Goal: Task Accomplishment & Management: Manage account settings

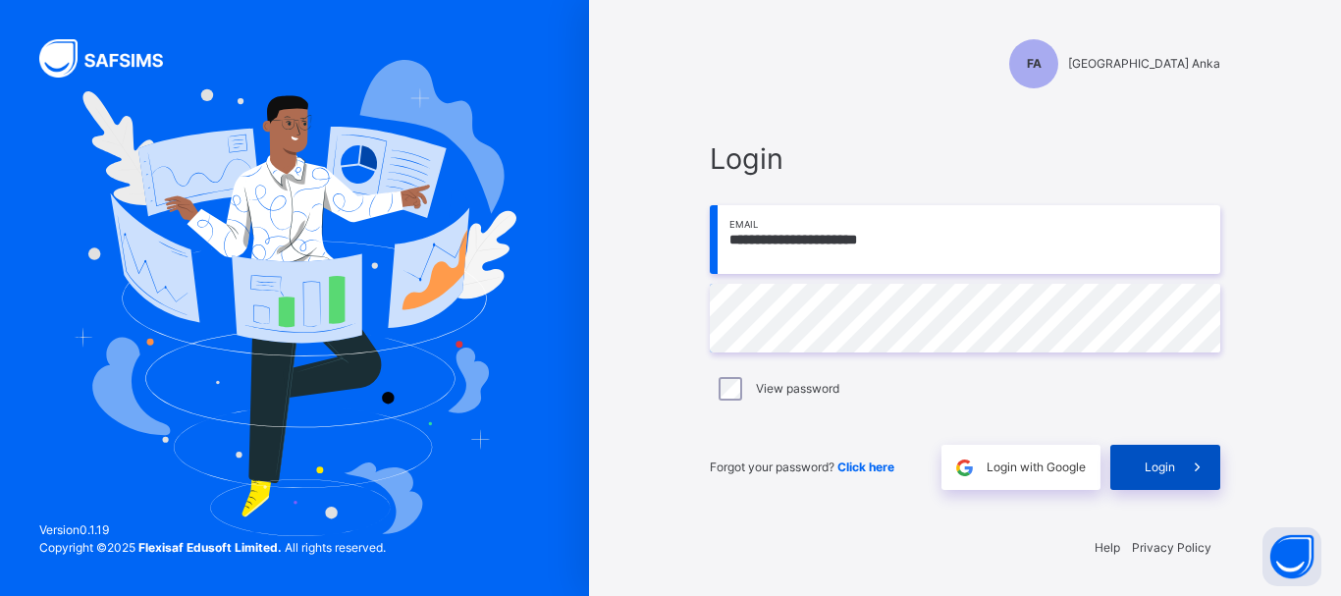
click at [1172, 463] on span "Login" at bounding box center [1160, 468] width 30 height 18
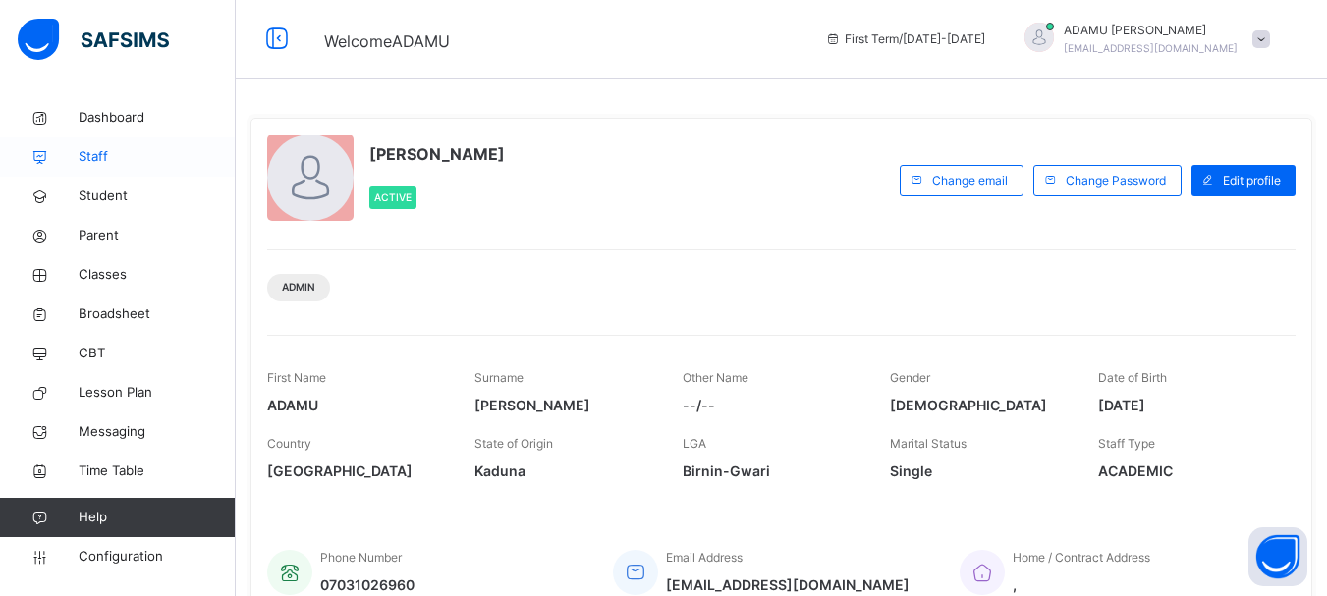
click at [111, 159] on span "Staff" at bounding box center [157, 157] width 157 height 20
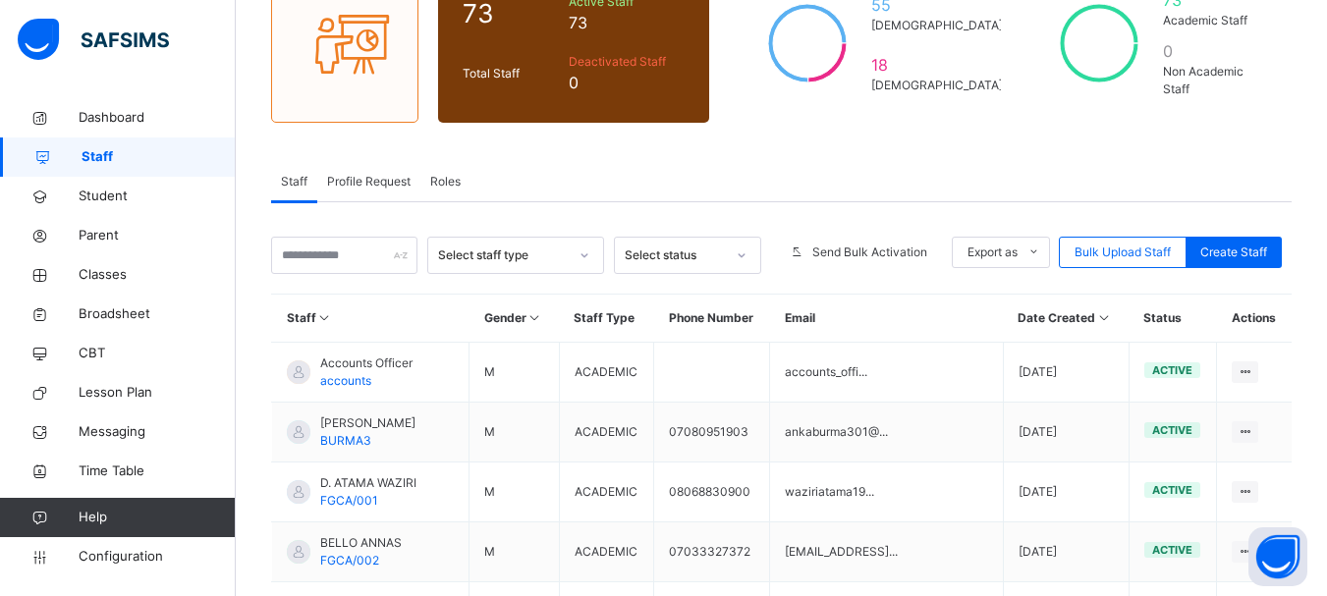
scroll to position [295, 0]
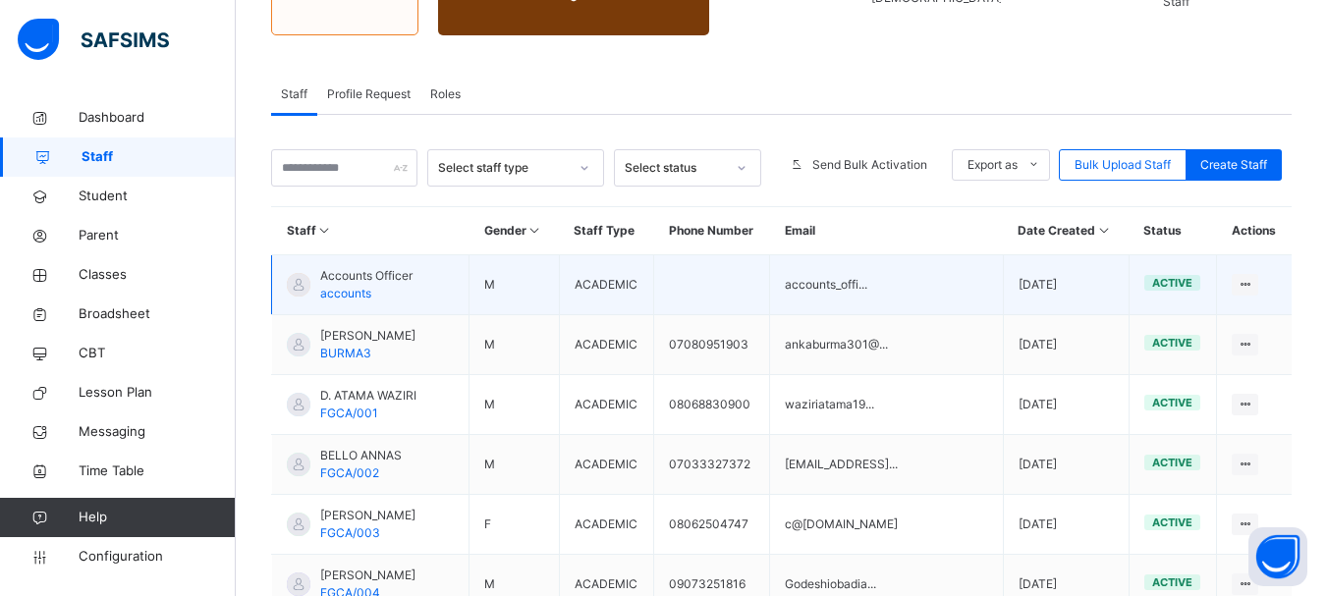
click at [904, 295] on td "accounts_offi..." at bounding box center [887, 285] width 234 height 60
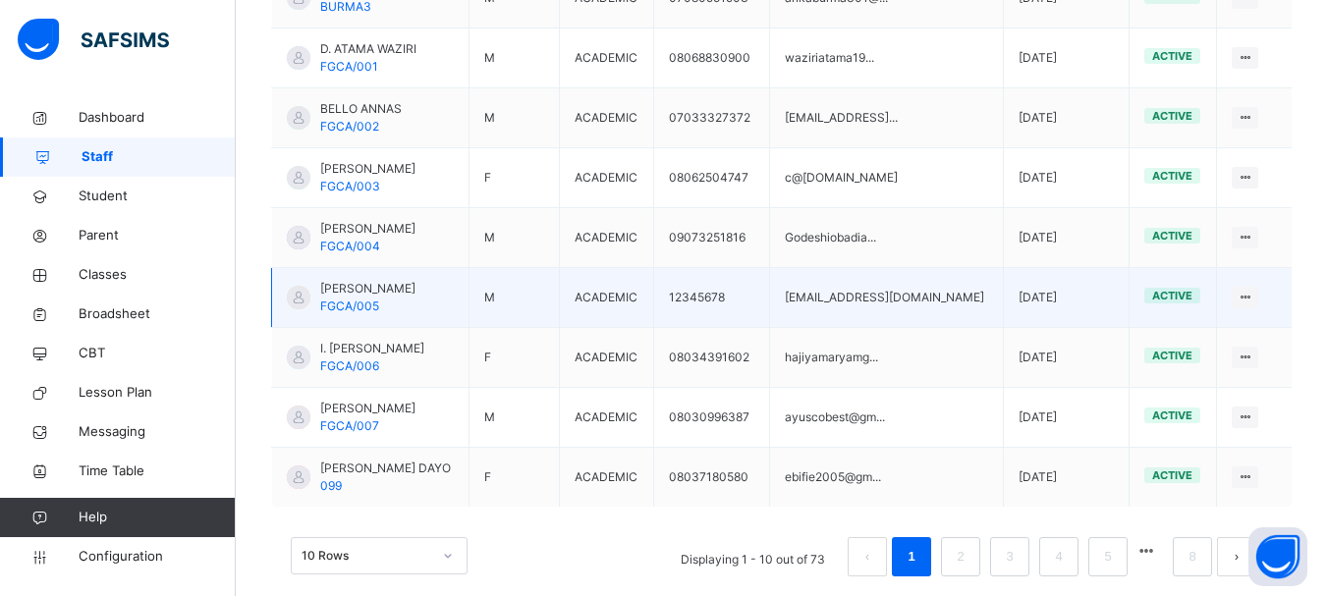
scroll to position [671, 0]
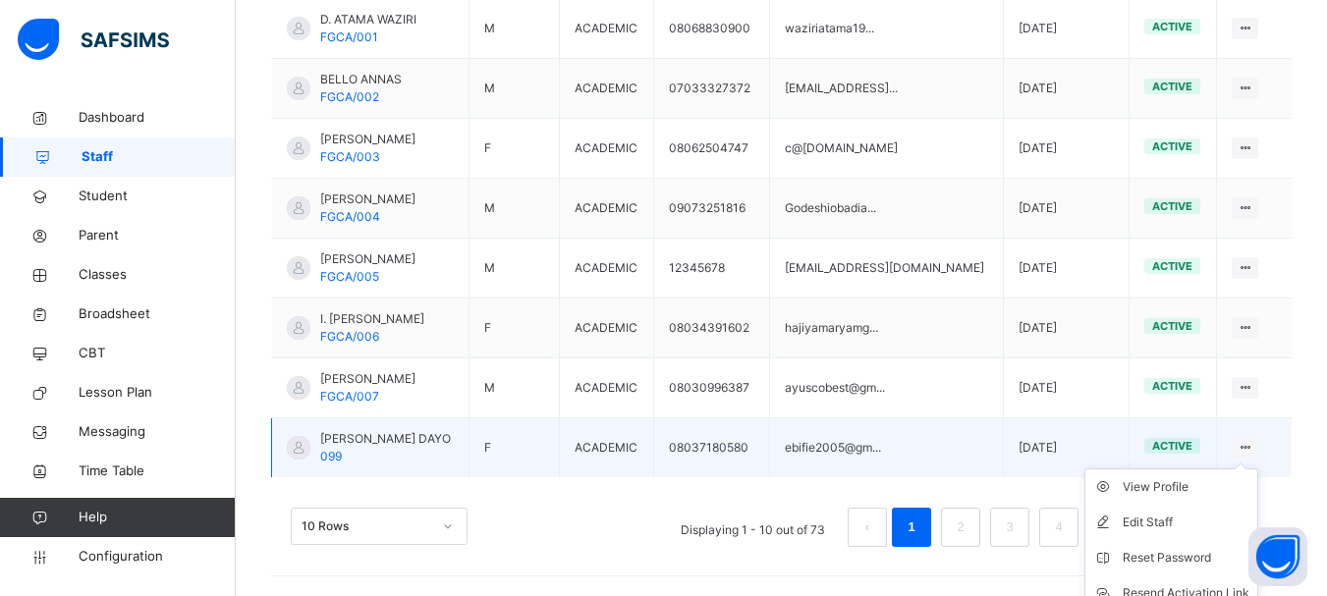
click at [1253, 446] on icon at bounding box center [1244, 447] width 17 height 15
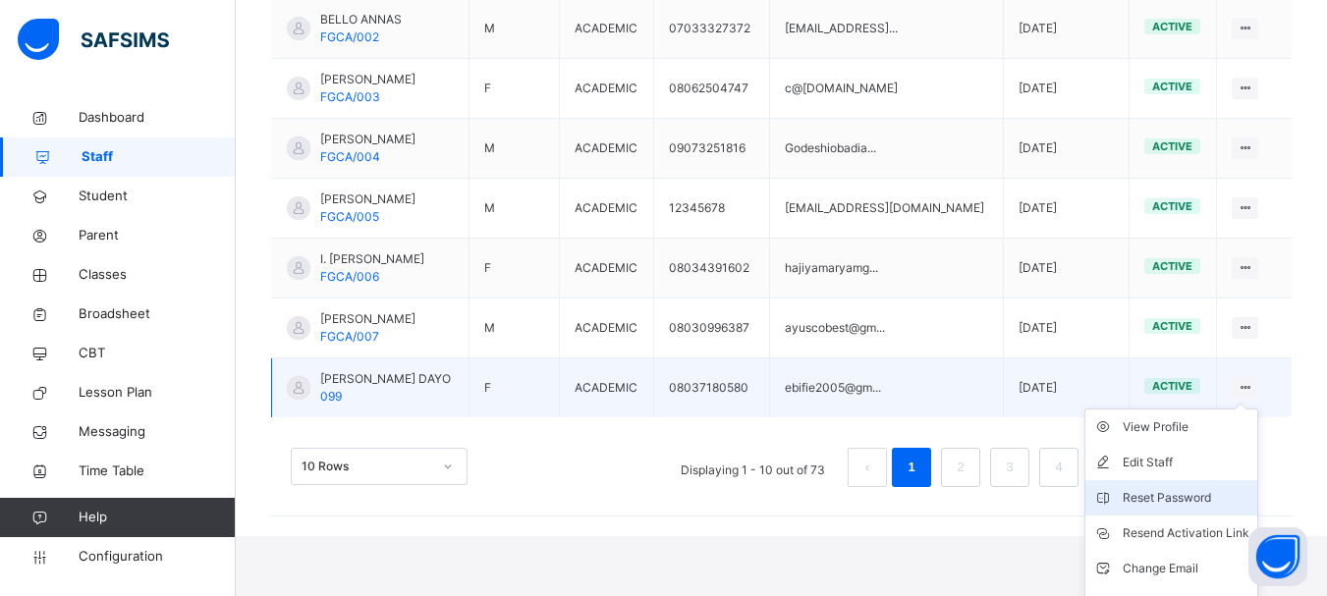
scroll to position [757, 0]
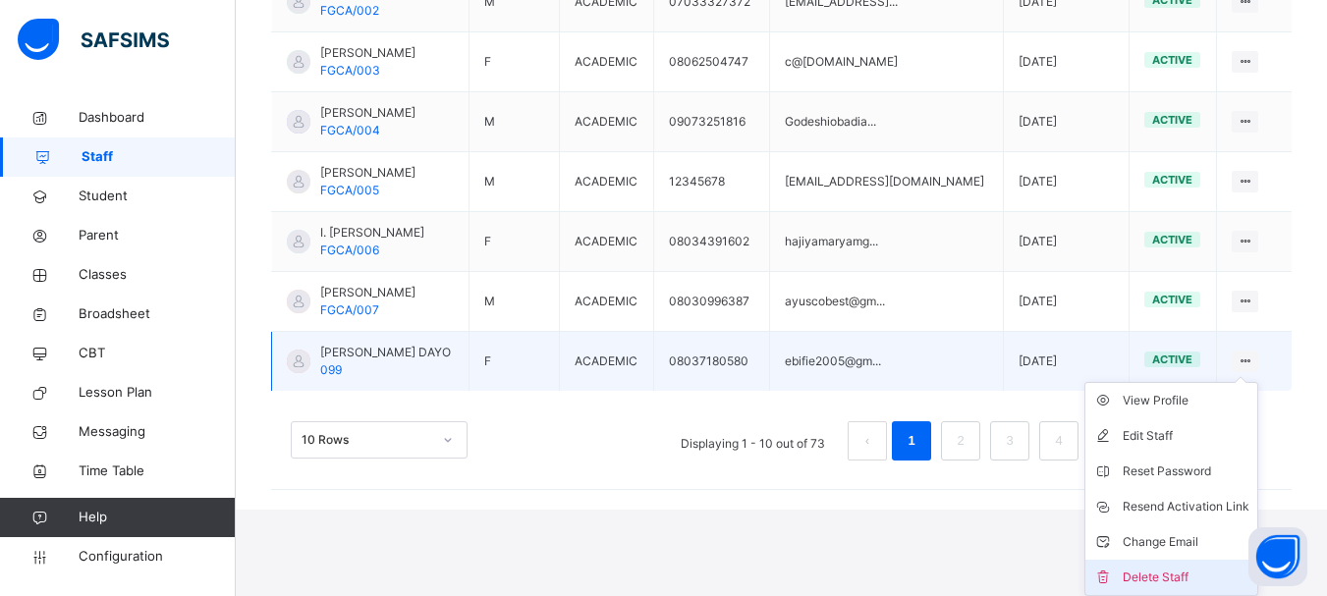
click at [1180, 572] on div "Delete Staff" at bounding box center [1185, 578] width 127 height 20
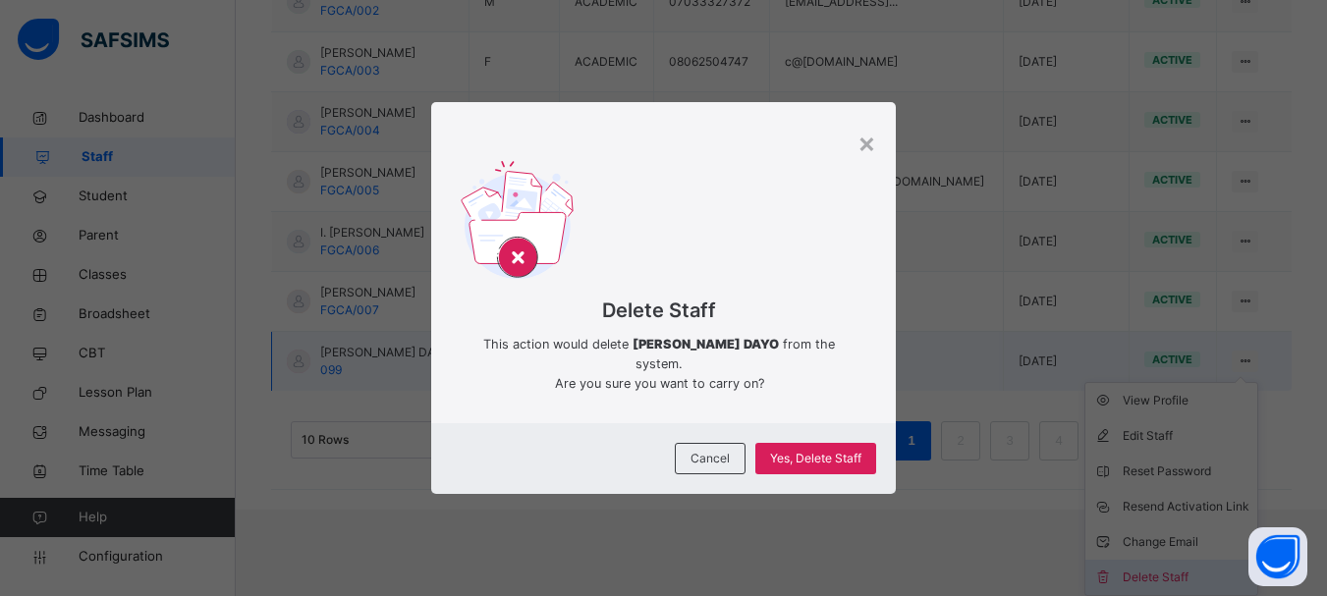
scroll to position [671, 0]
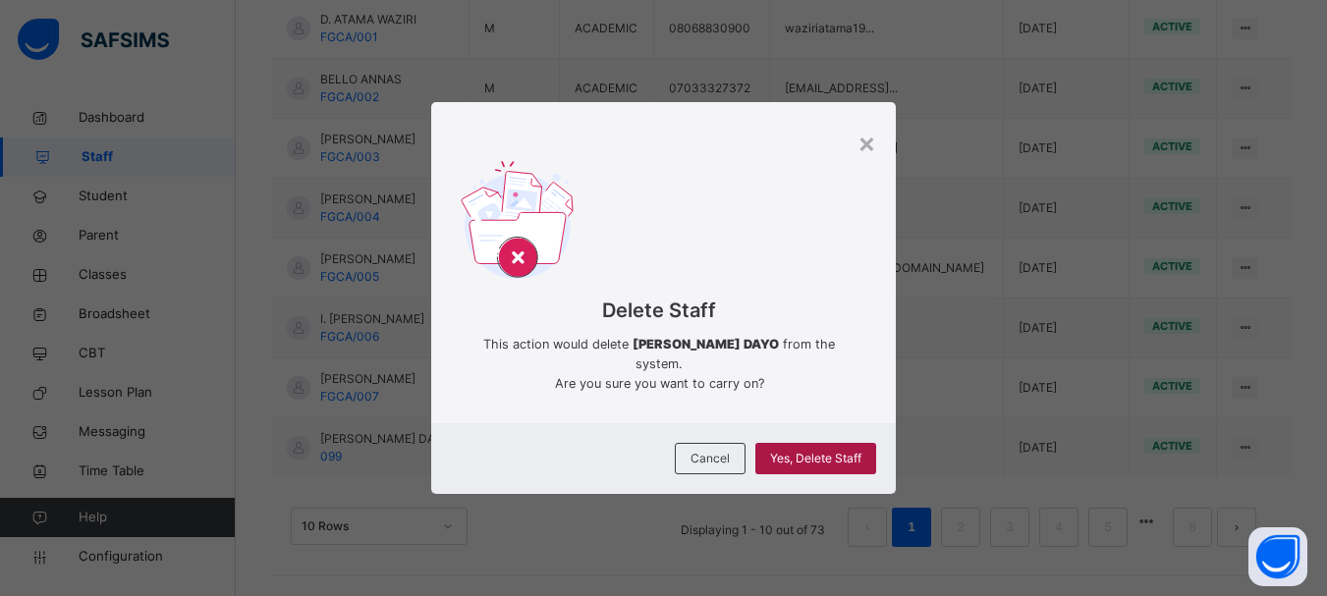
click at [818, 452] on span "Yes, Delete Staff" at bounding box center [815, 459] width 91 height 18
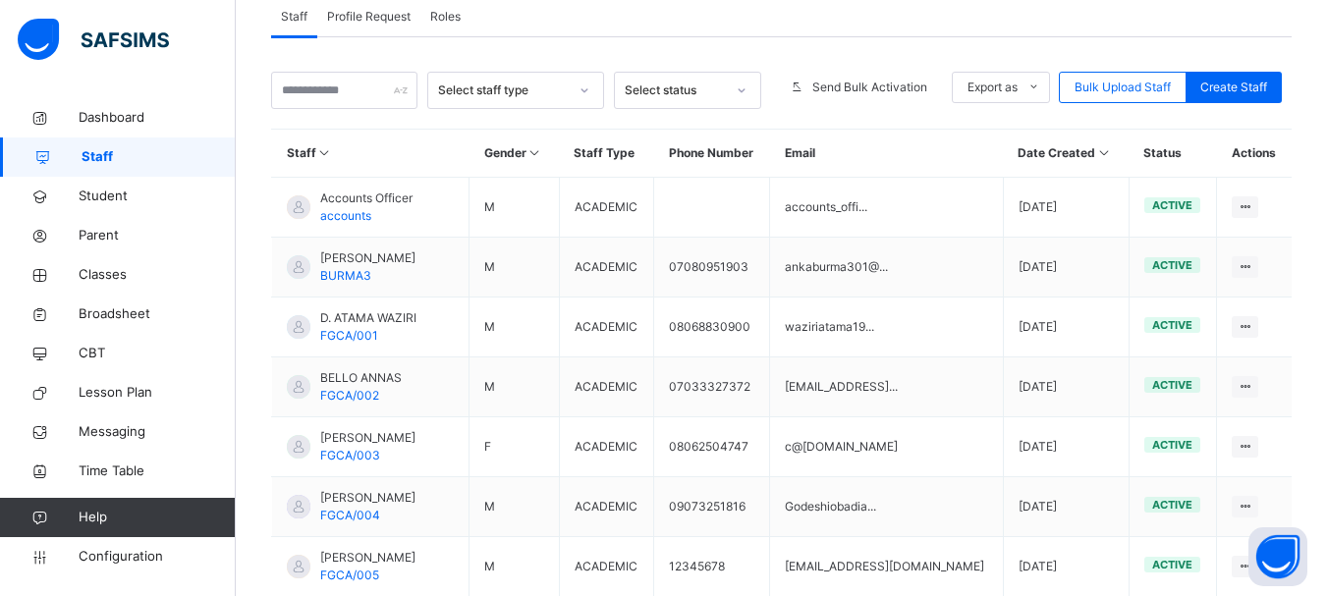
scroll to position [376, 0]
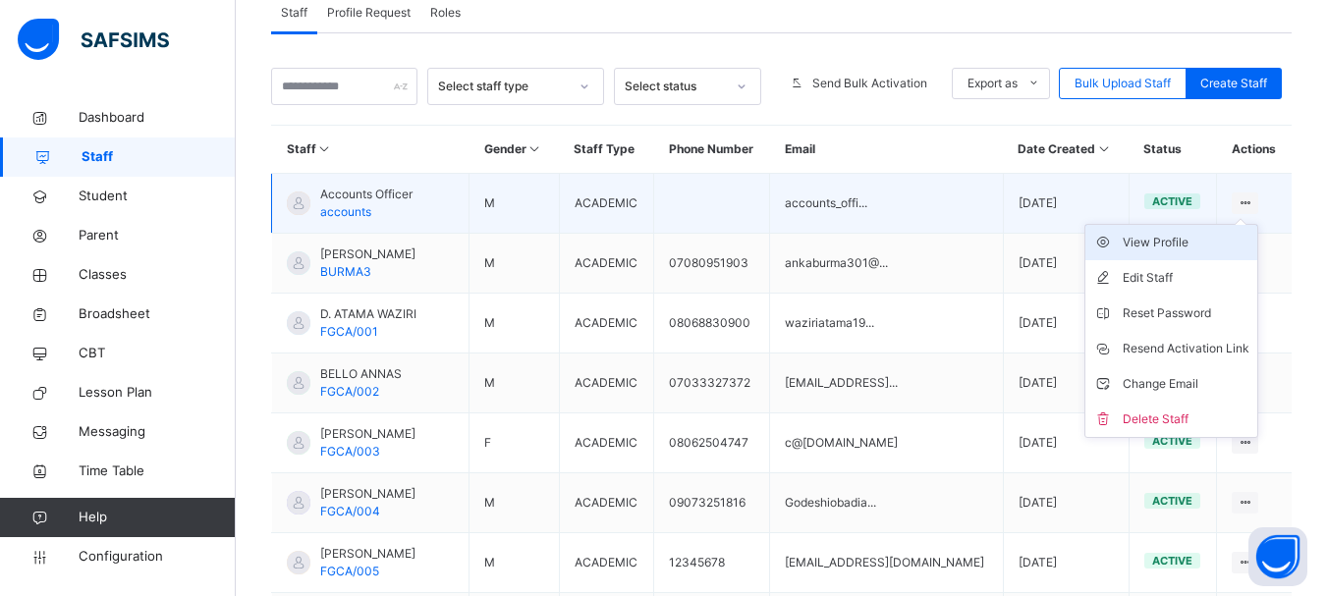
click at [1212, 240] on div "View Profile" at bounding box center [1185, 243] width 127 height 20
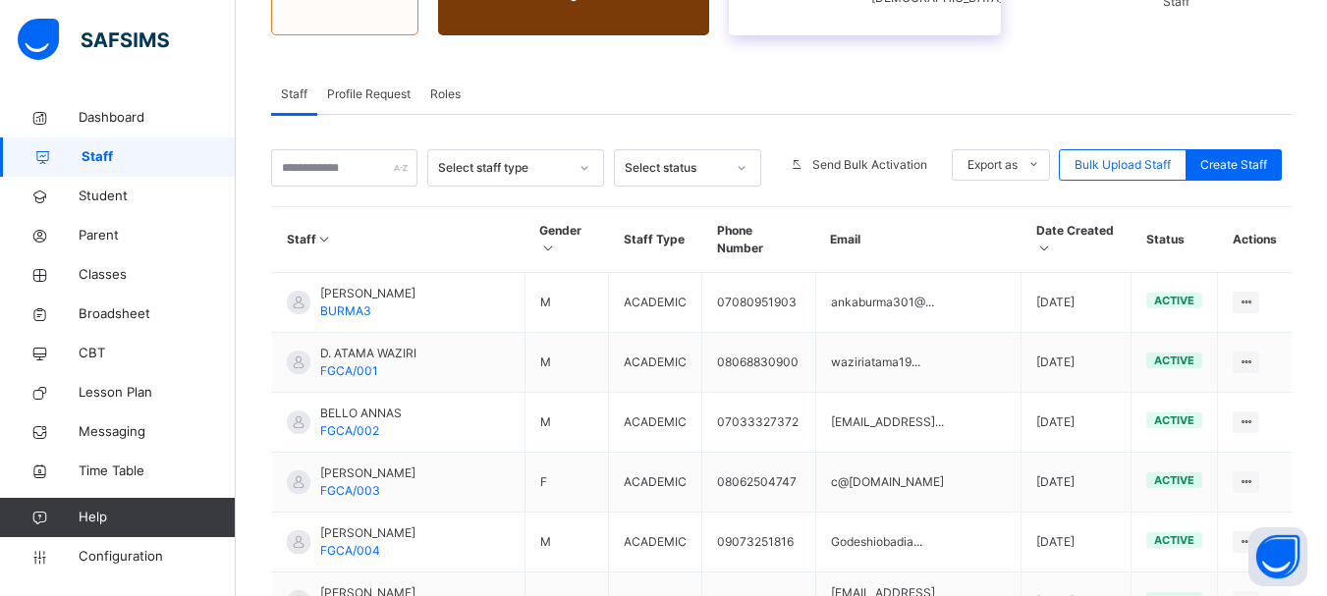
scroll to position [404, 0]
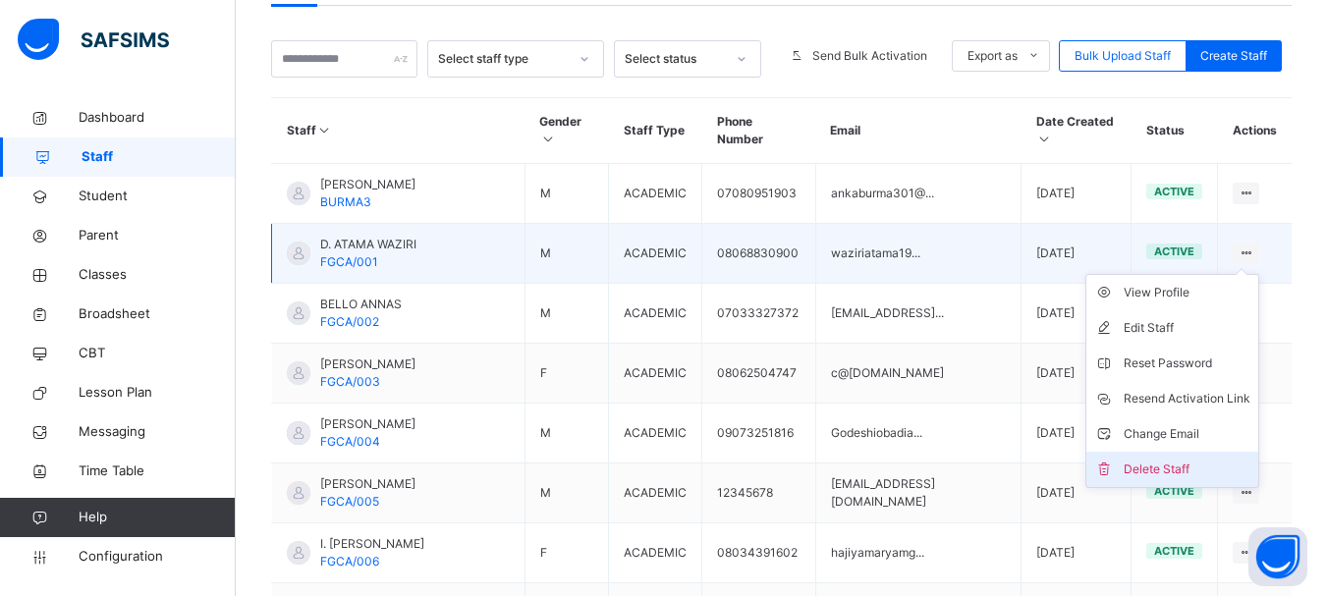
click at [1183, 460] on div "Delete Staff" at bounding box center [1186, 470] width 127 height 20
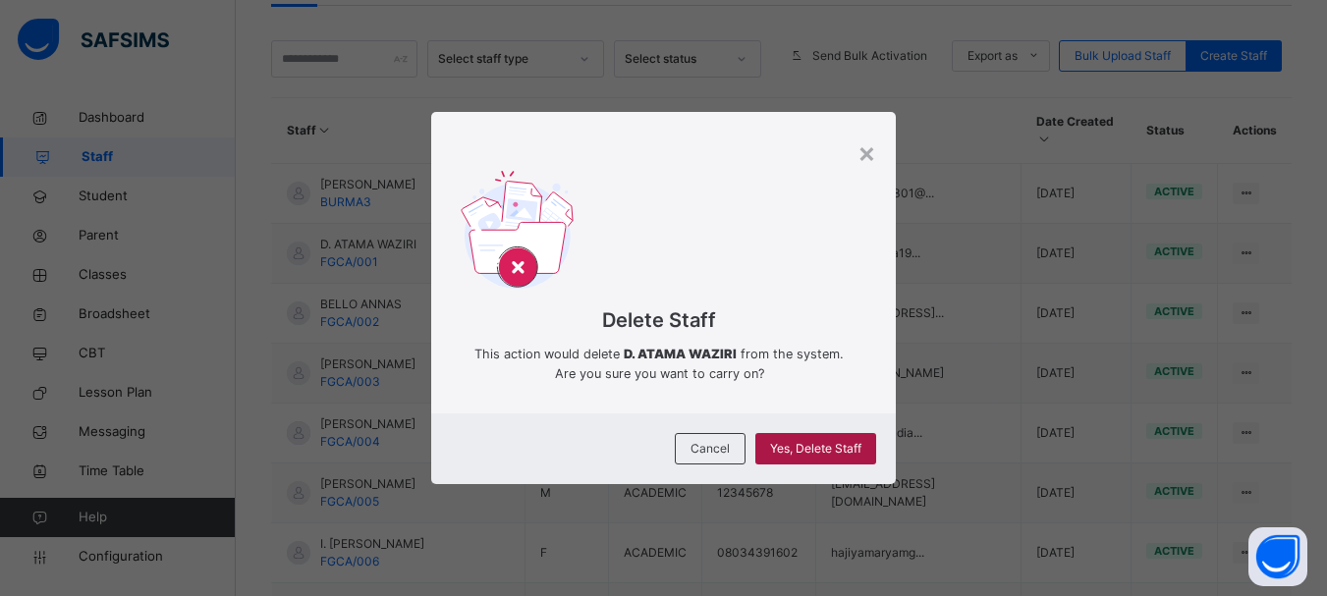
click at [860, 446] on span "Yes, Delete Staff" at bounding box center [815, 449] width 91 height 18
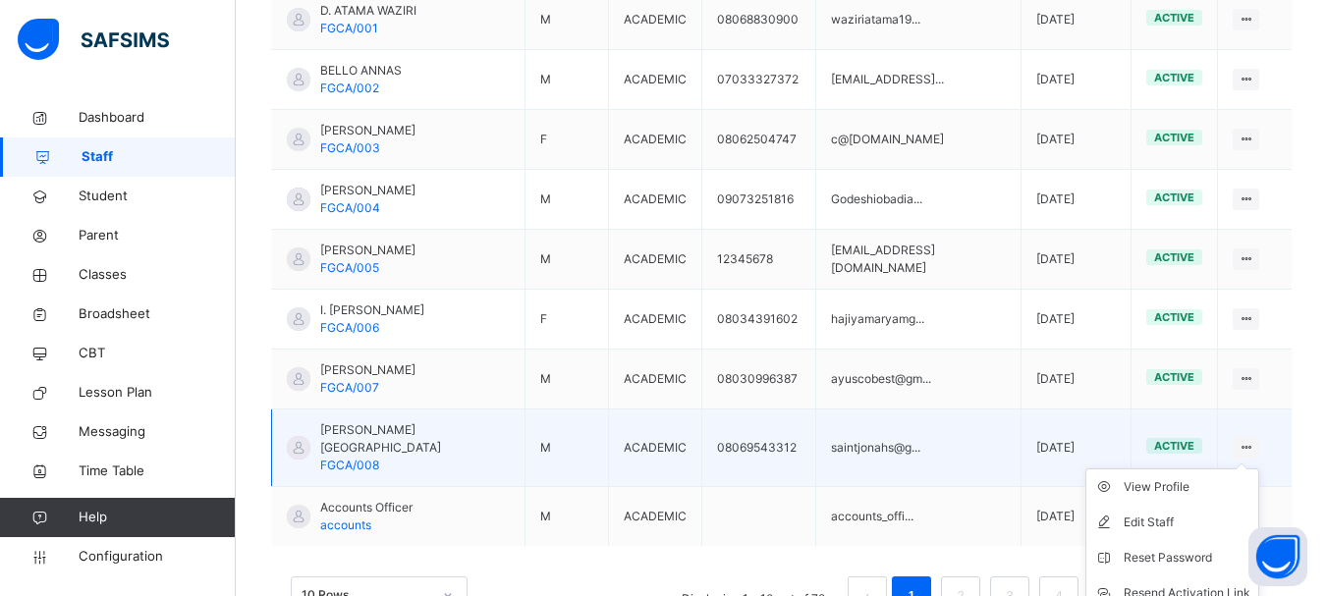
scroll to position [671, 0]
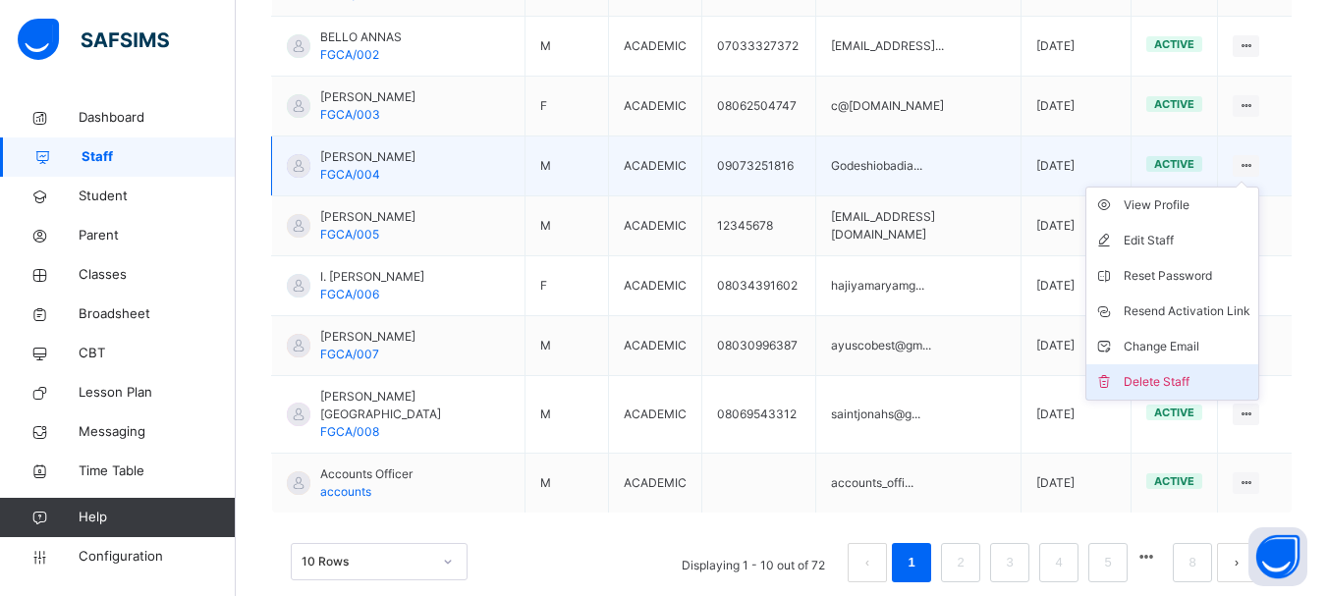
click at [1170, 372] on div "Delete Staff" at bounding box center [1186, 382] width 127 height 20
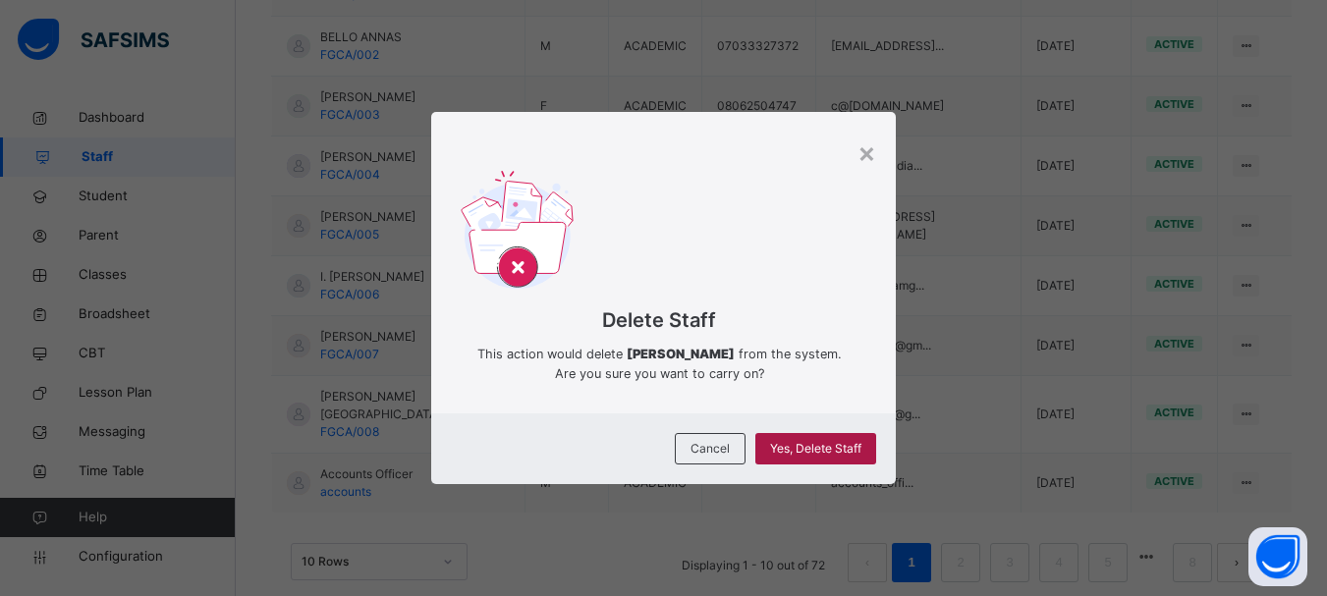
click at [815, 442] on span "Yes, Delete Staff" at bounding box center [815, 449] width 91 height 18
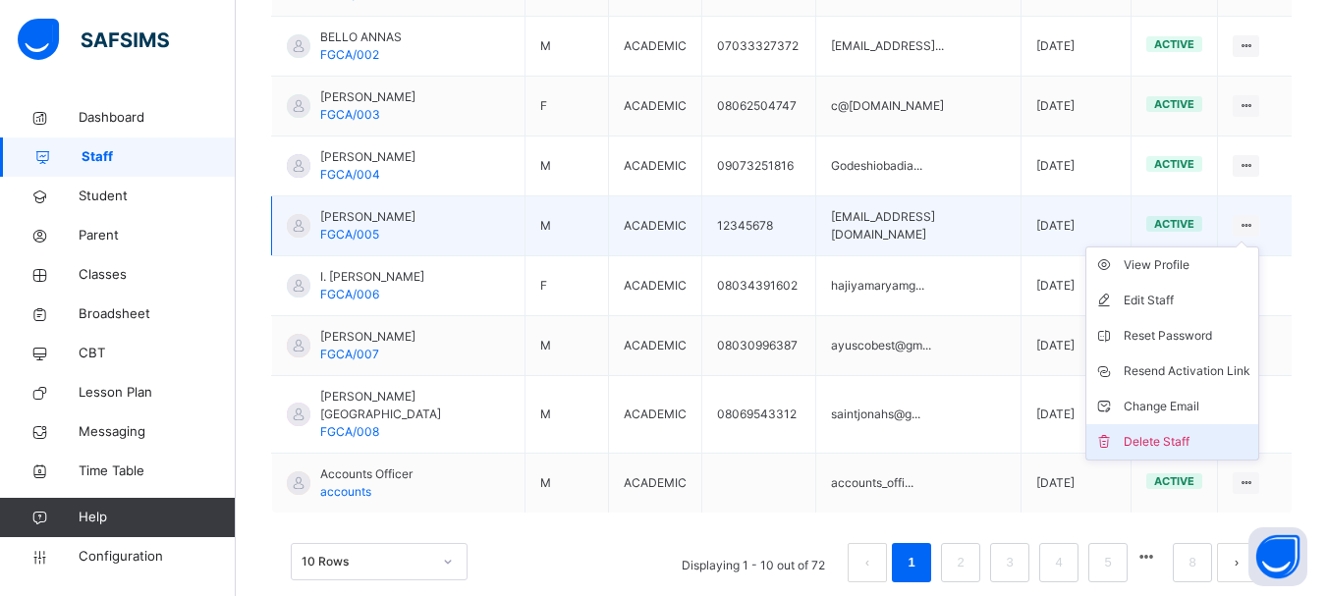
click at [1185, 432] on div "Delete Staff" at bounding box center [1186, 442] width 127 height 20
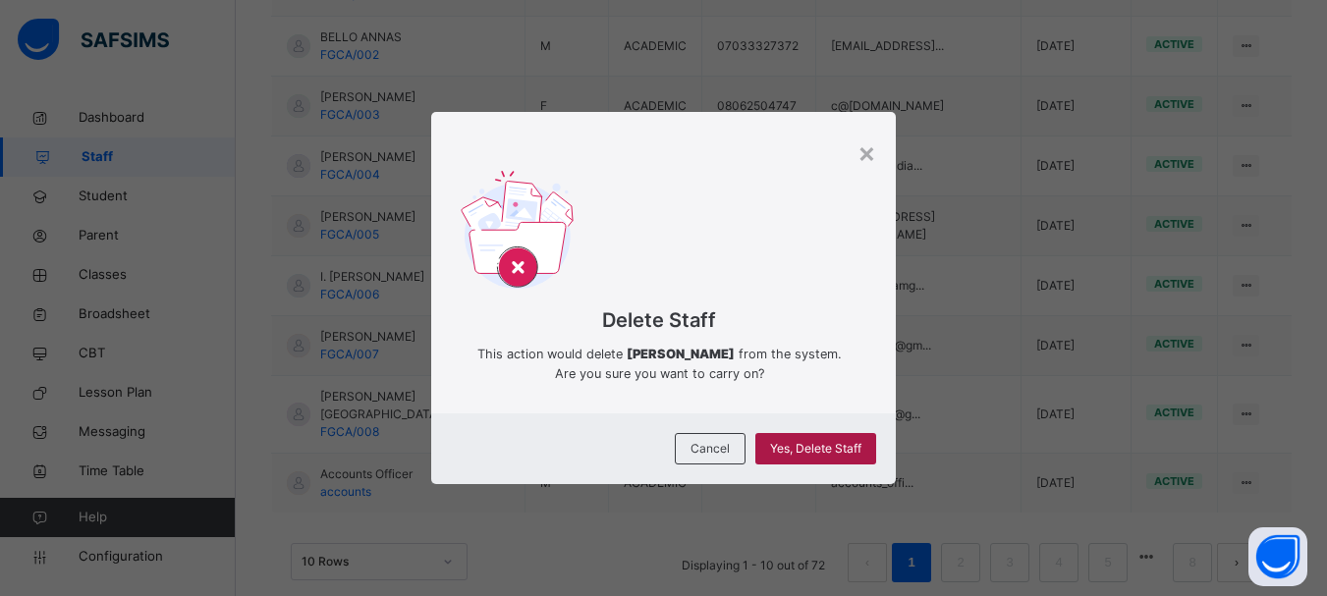
click at [825, 440] on span "Yes, Delete Staff" at bounding box center [815, 449] width 91 height 18
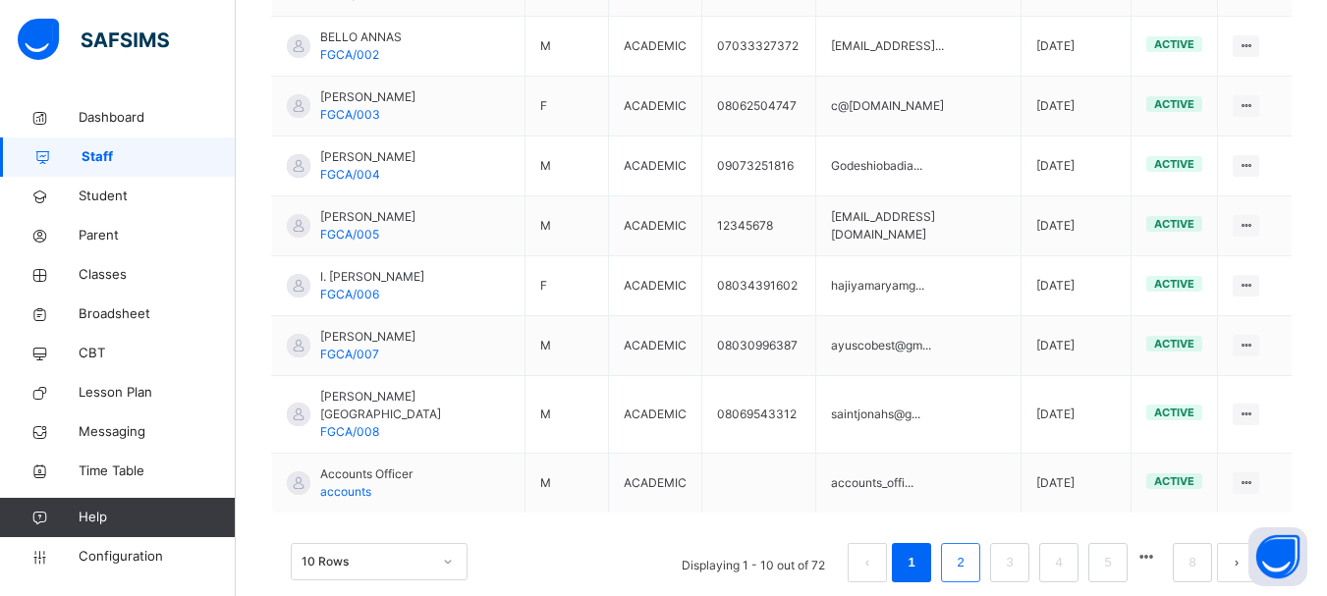
click at [965, 543] on li "2" at bounding box center [960, 562] width 39 height 39
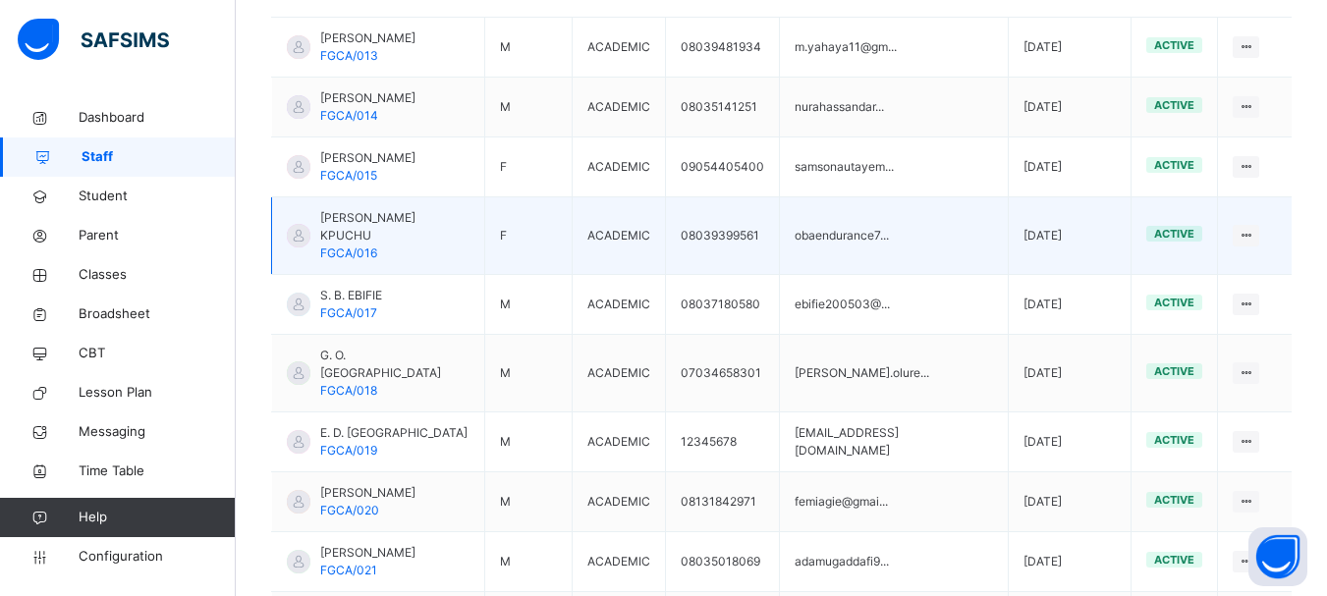
scroll to position [572, 0]
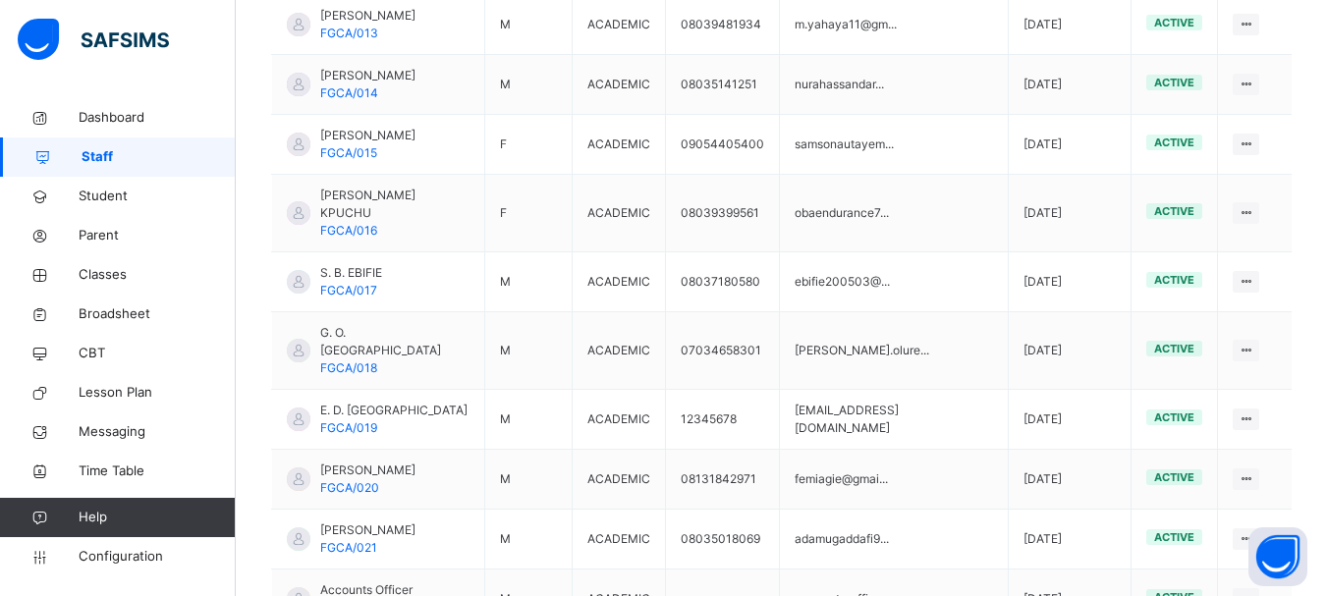
click at [0, 0] on li "Delete Staff" at bounding box center [0, 0] width 0 height 0
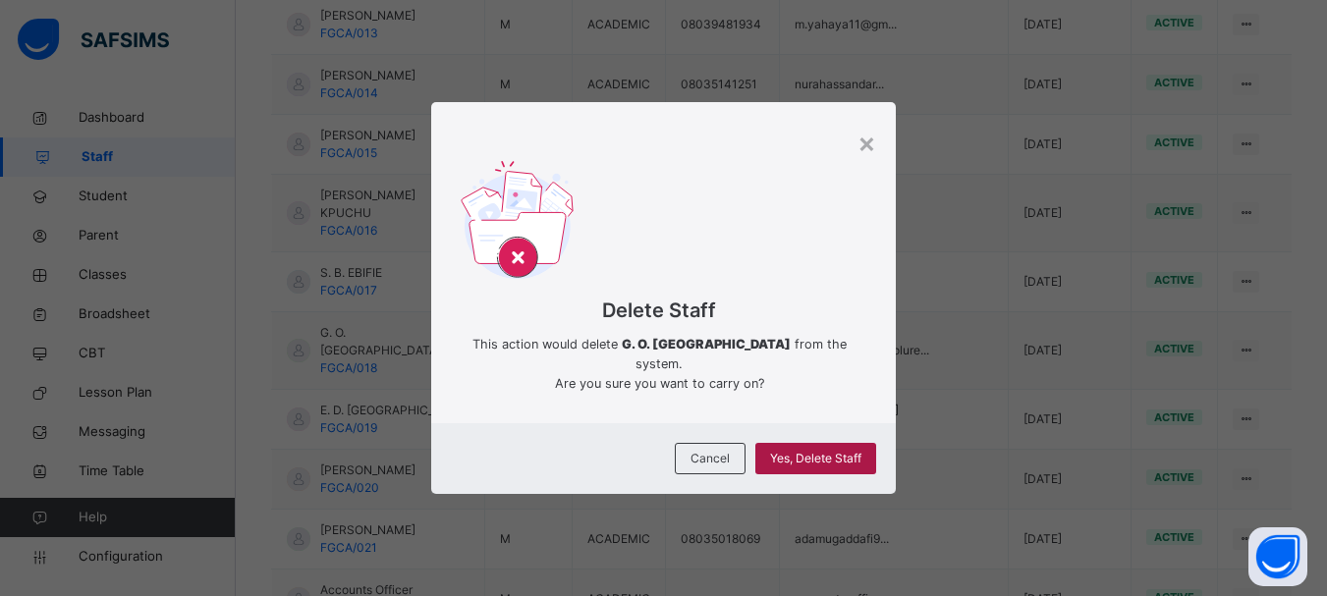
click at [821, 450] on span "Yes, Delete Staff" at bounding box center [815, 459] width 91 height 18
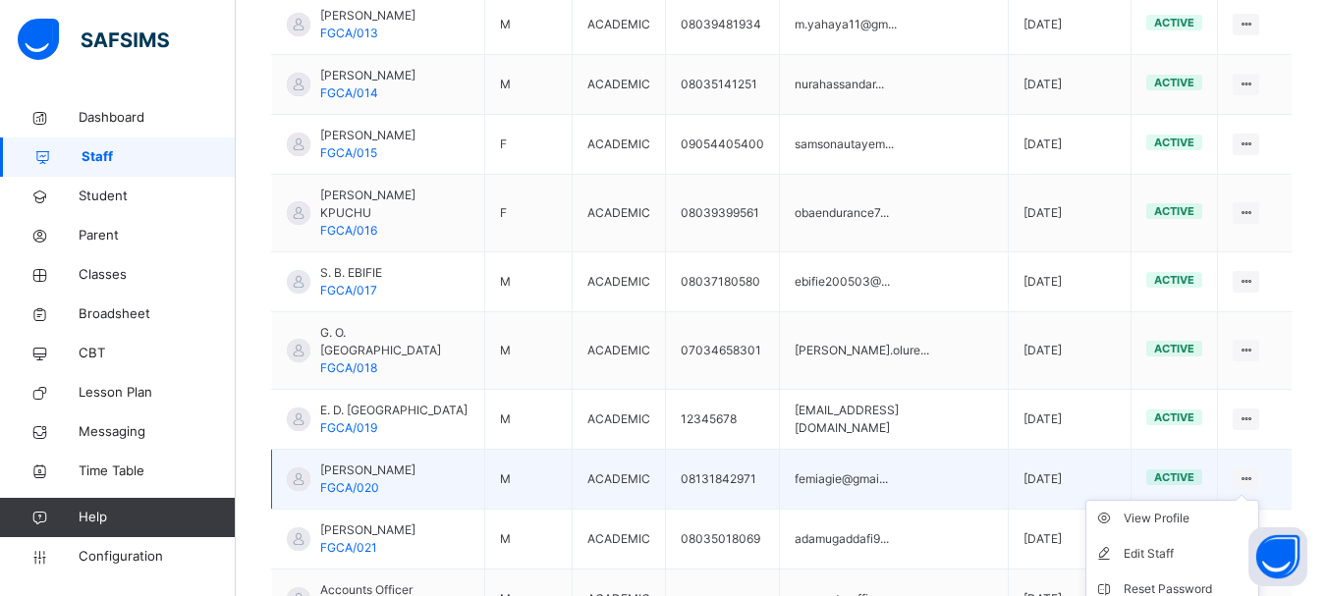
click at [1253, 471] on icon at bounding box center [1245, 478] width 17 height 15
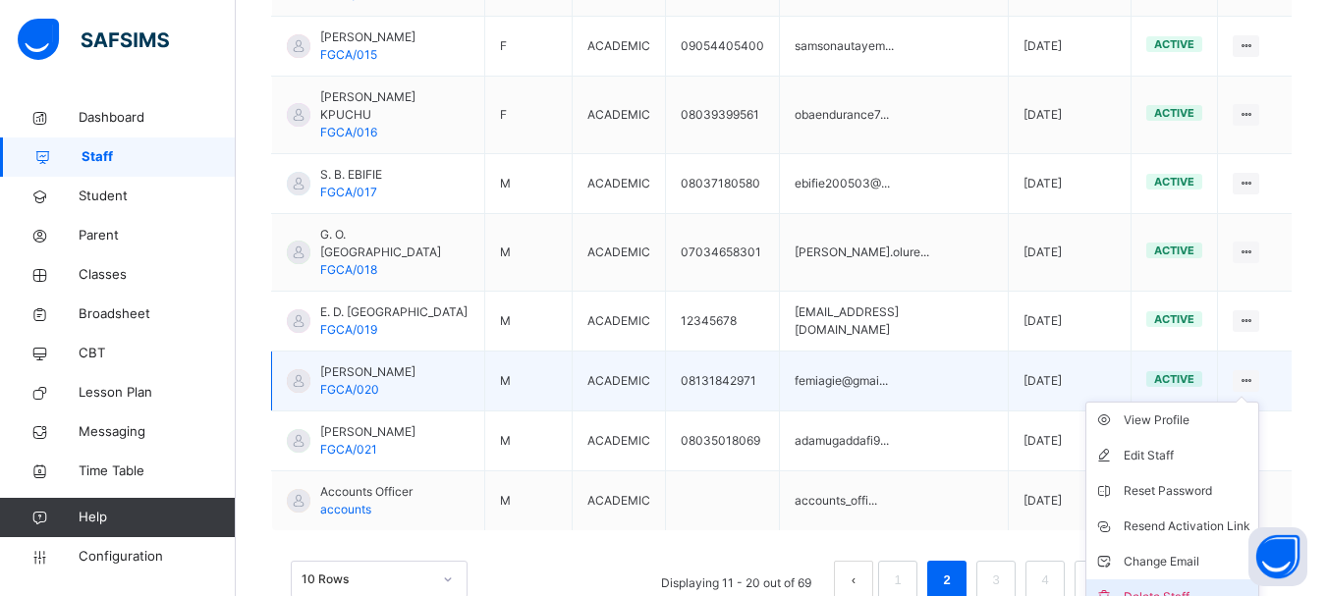
click at [1157, 587] on div "Delete Staff" at bounding box center [1186, 597] width 127 height 20
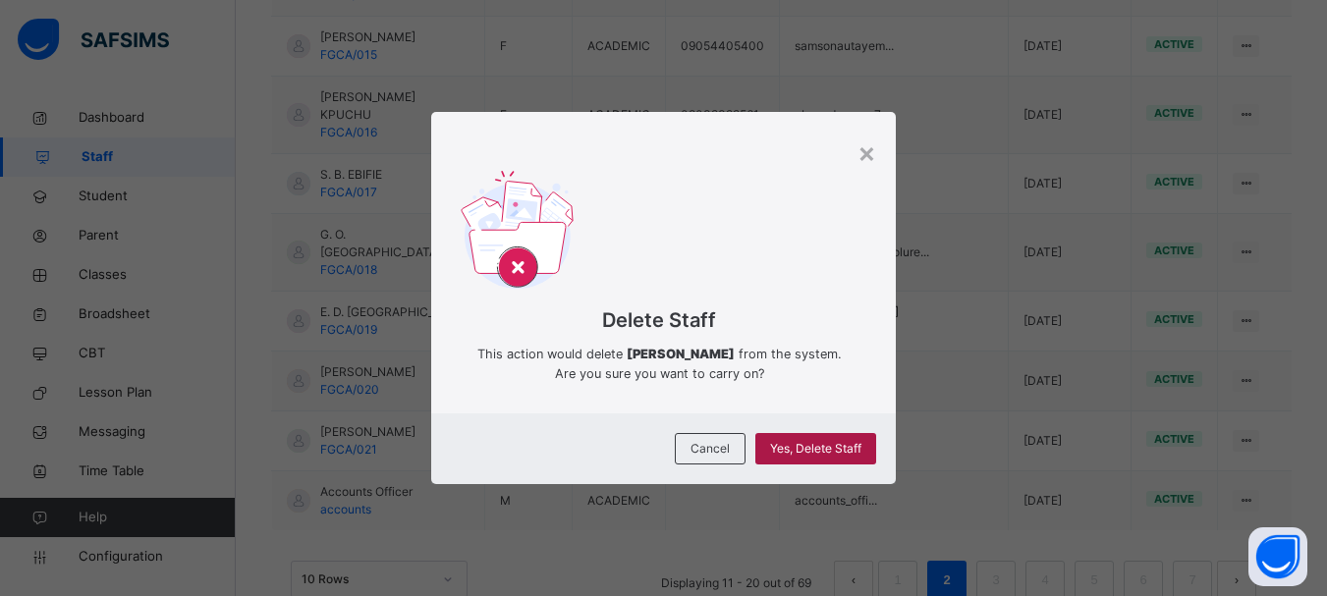
click at [834, 441] on span "Yes, Delete Staff" at bounding box center [815, 449] width 91 height 18
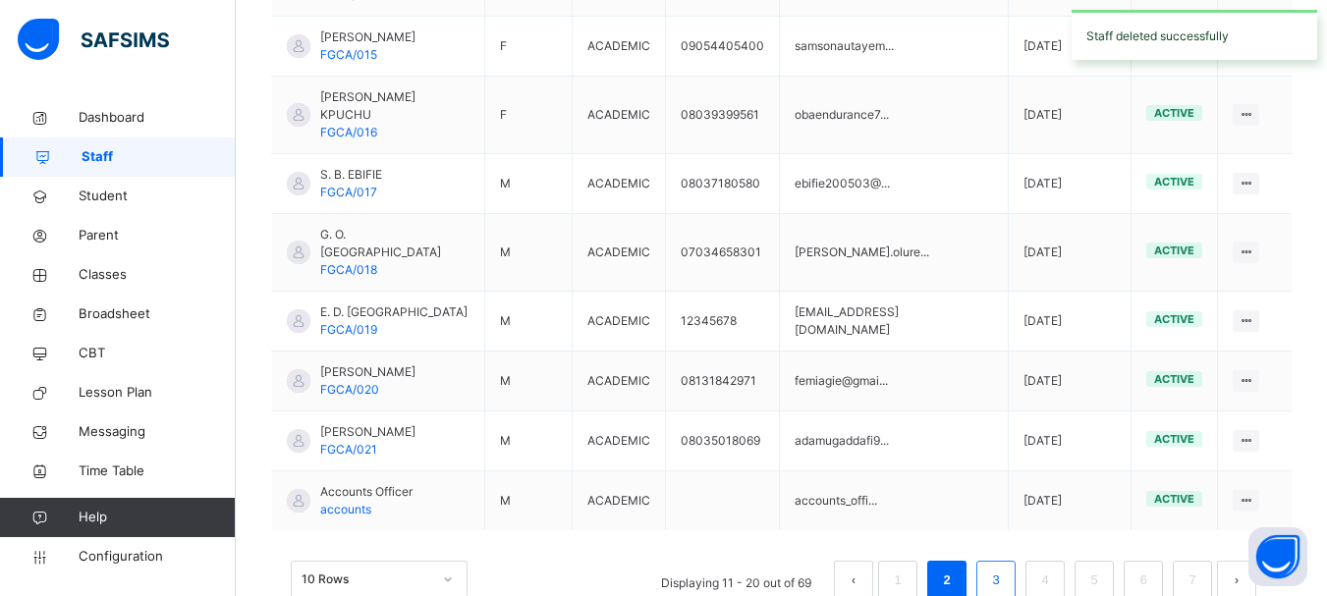
click at [996, 561] on li "3" at bounding box center [995, 580] width 39 height 39
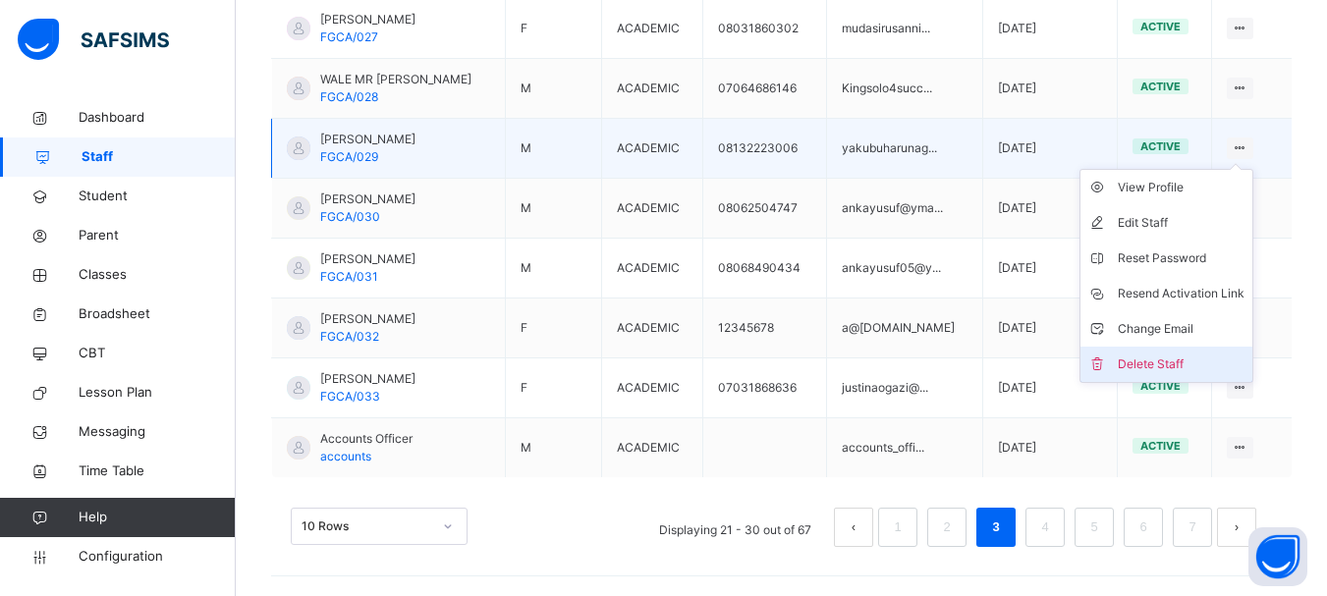
click at [1189, 361] on div "Delete Staff" at bounding box center [1180, 364] width 127 height 20
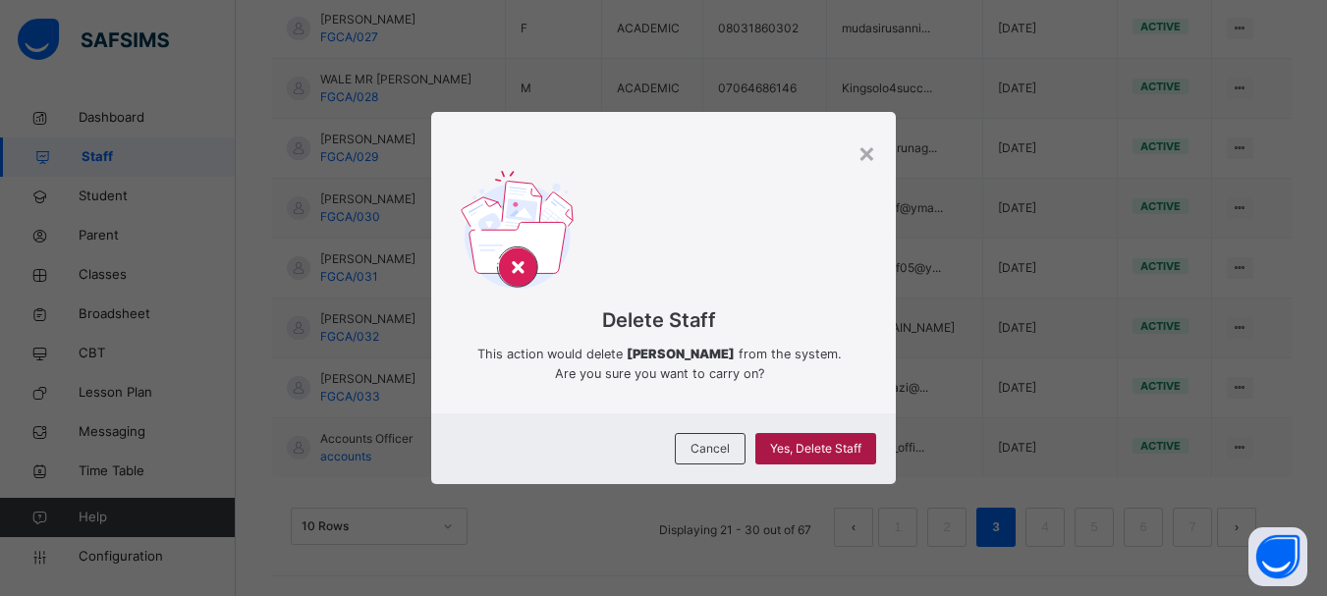
click at [830, 453] on span "Yes, Delete Staff" at bounding box center [815, 449] width 91 height 18
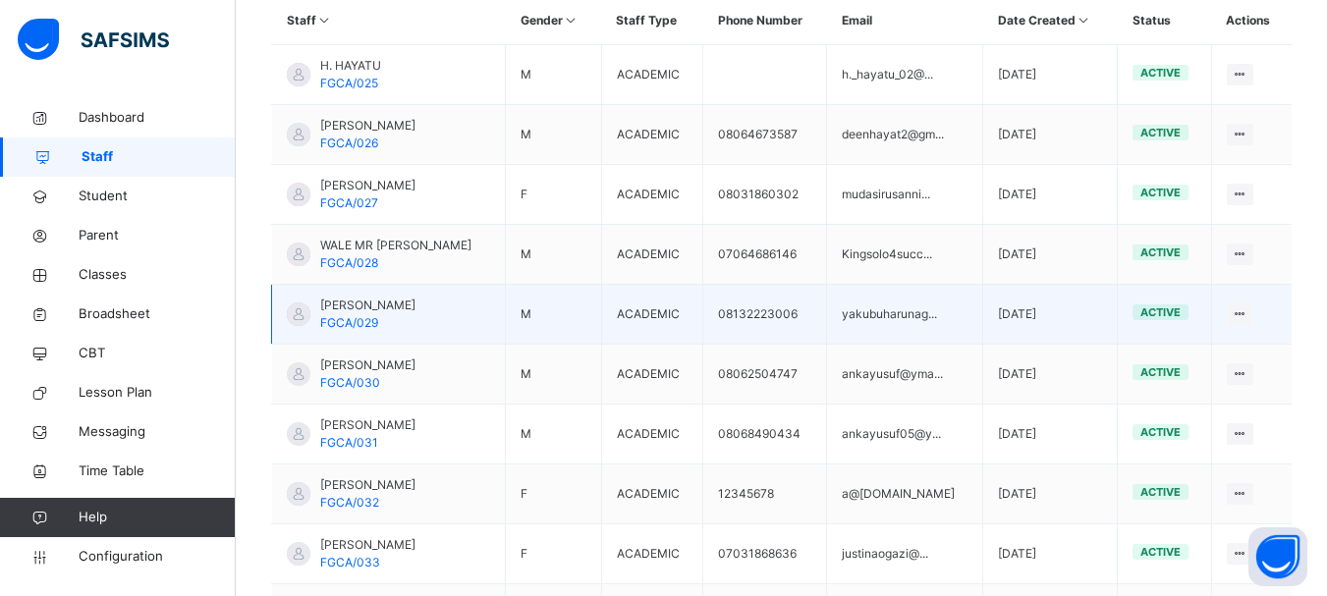
scroll to position [474, 0]
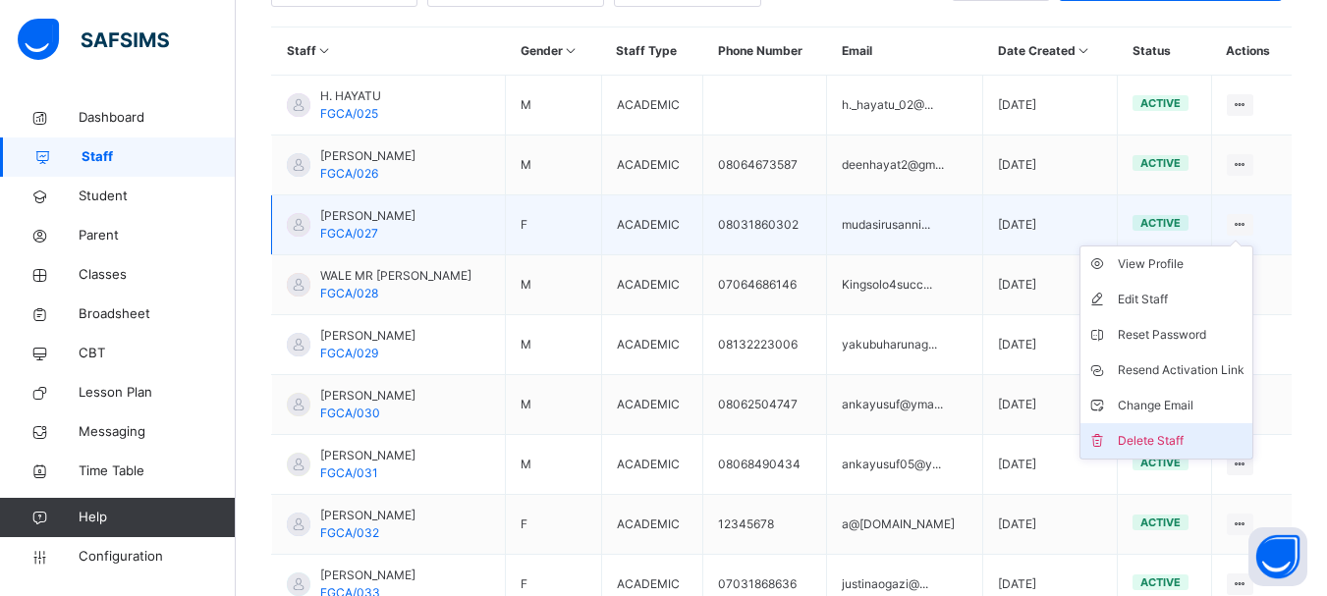
click at [1202, 434] on div "Delete Staff" at bounding box center [1180, 441] width 127 height 20
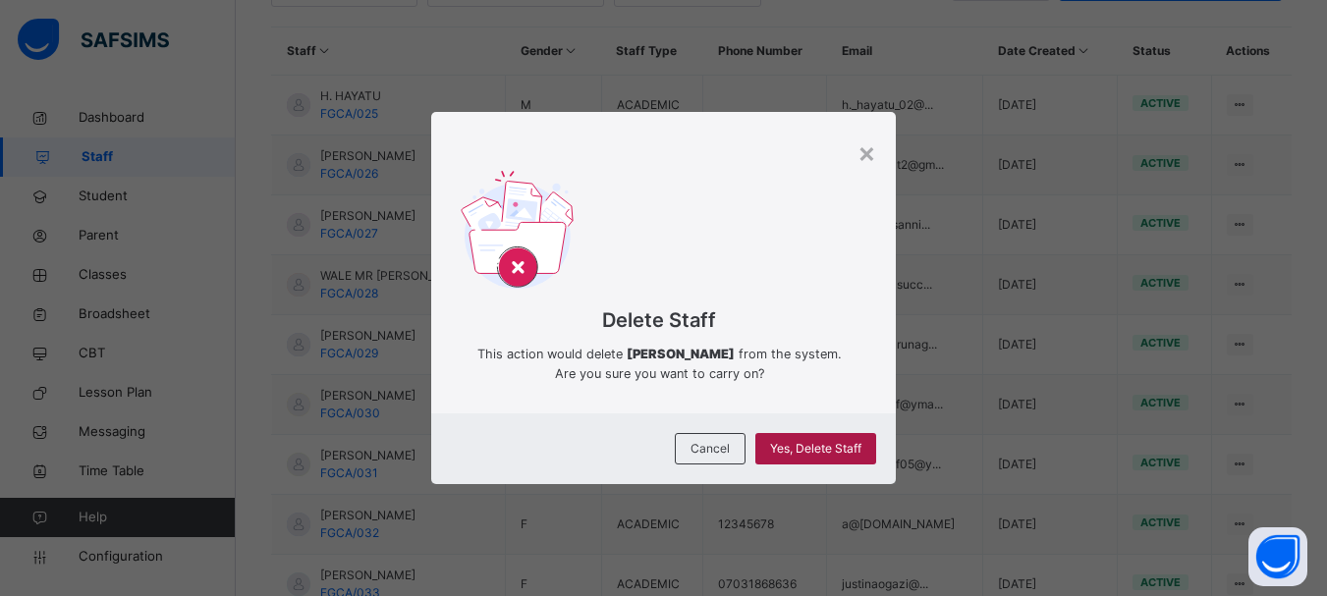
click at [794, 446] on span "Yes, Delete Staff" at bounding box center [815, 449] width 91 height 18
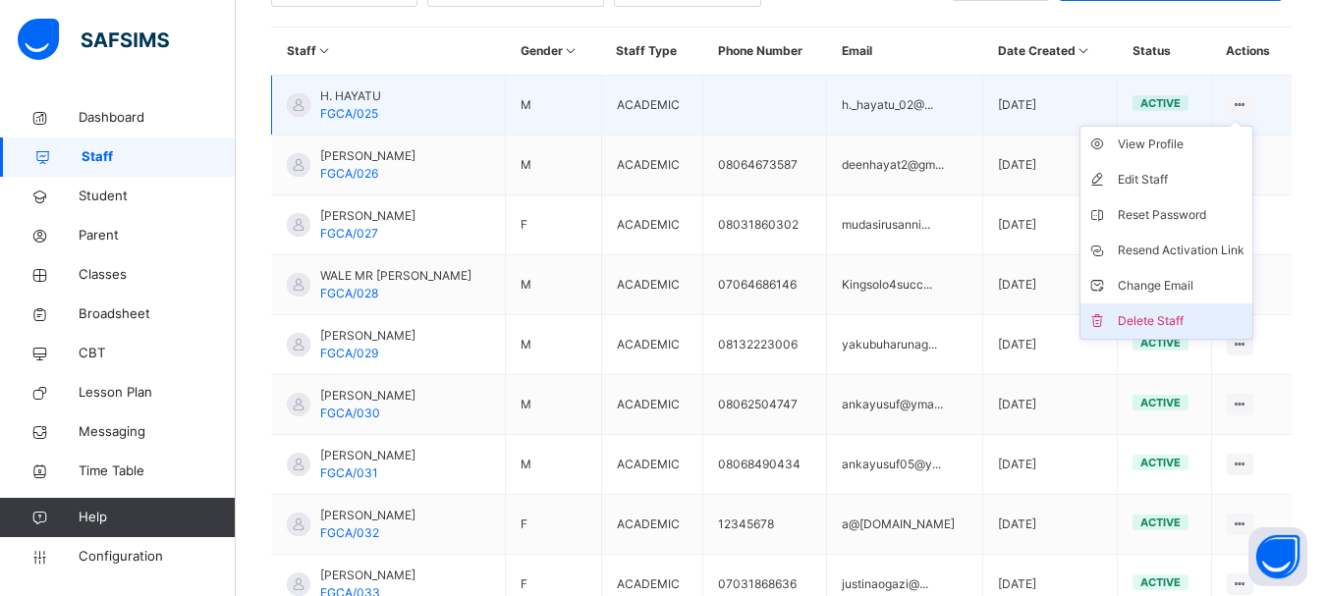
click at [1175, 325] on div "Delete Staff" at bounding box center [1180, 321] width 127 height 20
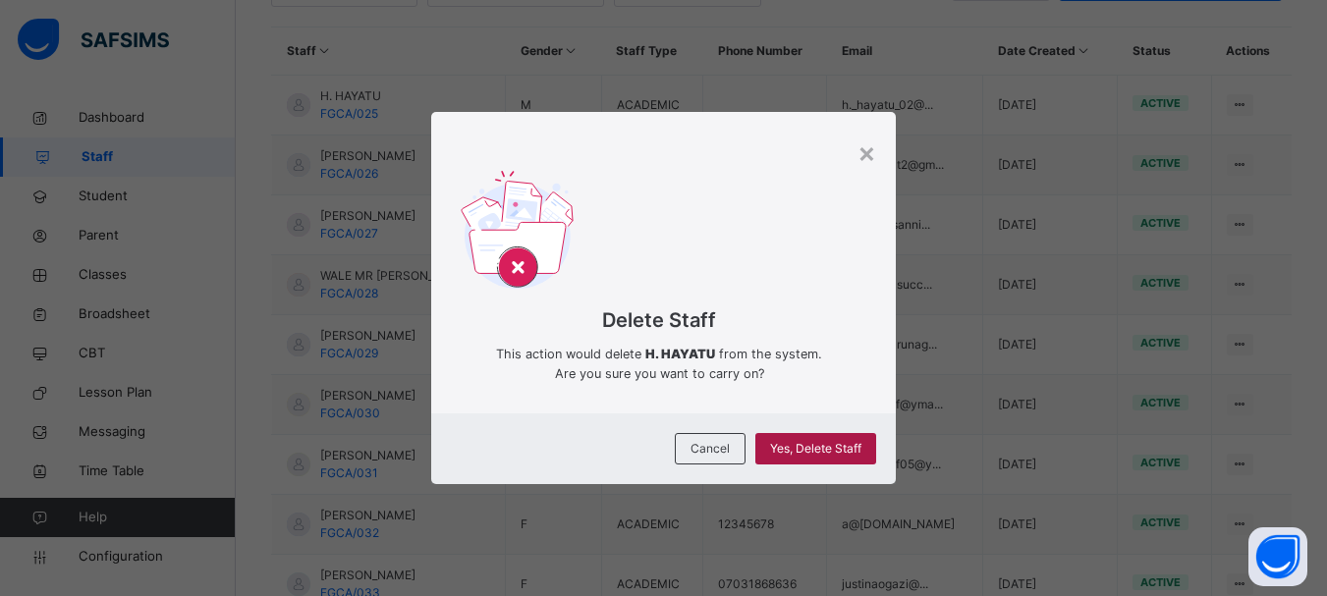
click at [816, 439] on div "Yes, Delete Staff" at bounding box center [815, 448] width 121 height 31
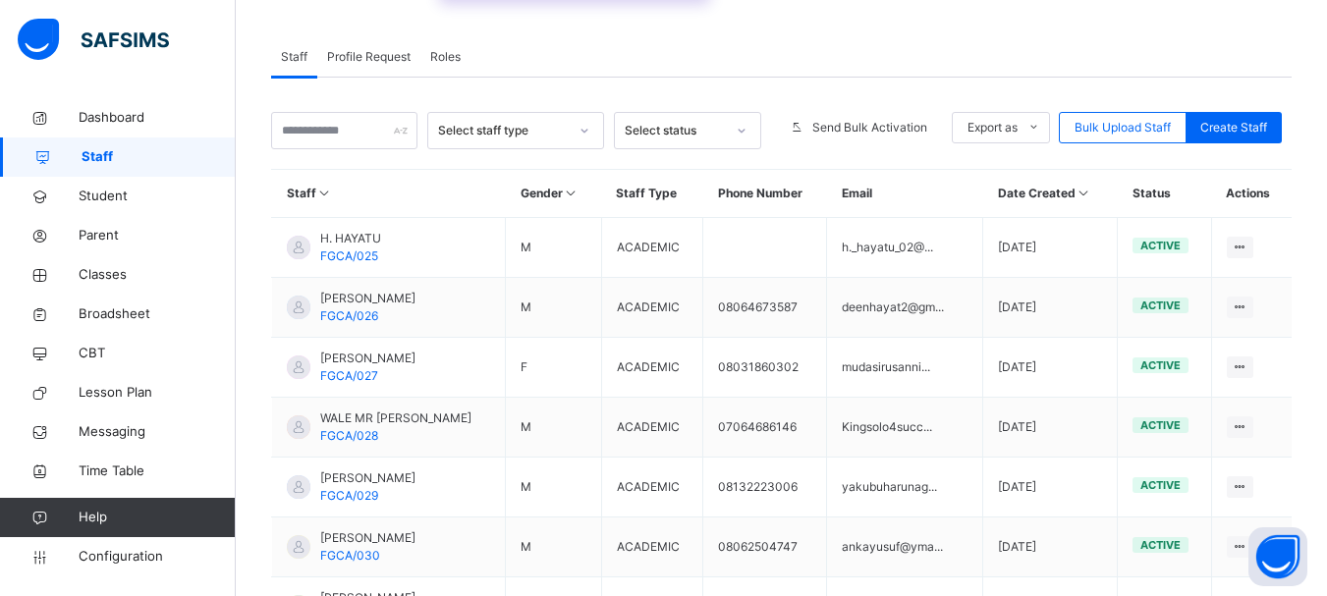
scroll to position [0, 0]
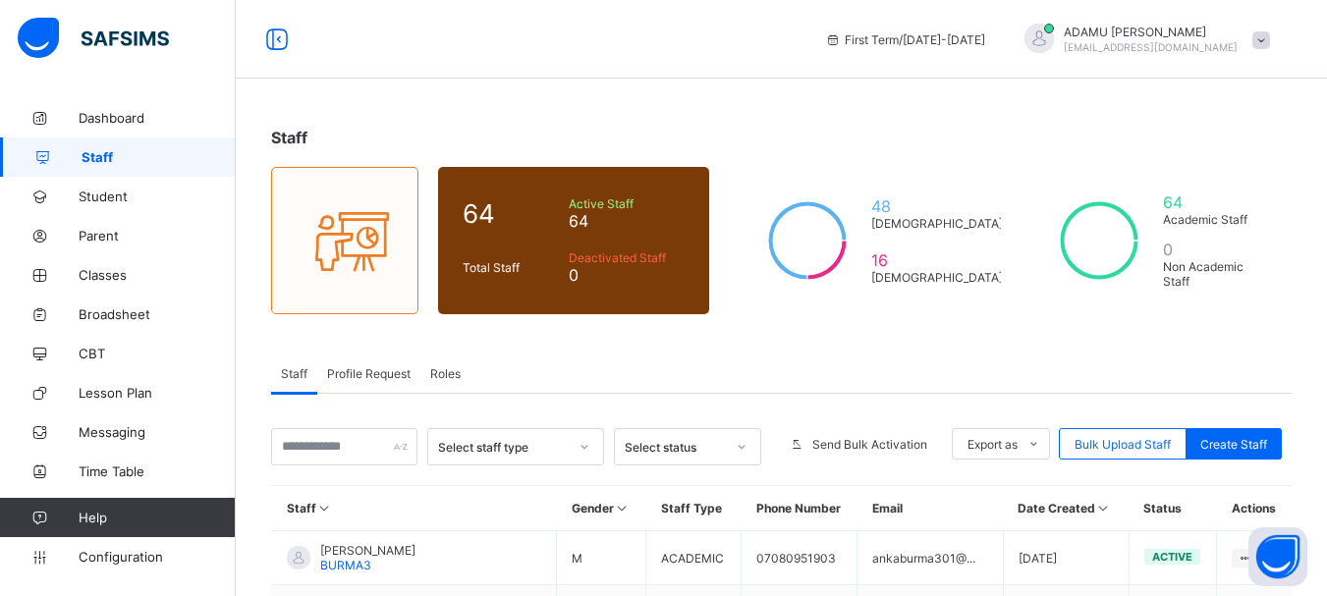
scroll to position [593, 0]
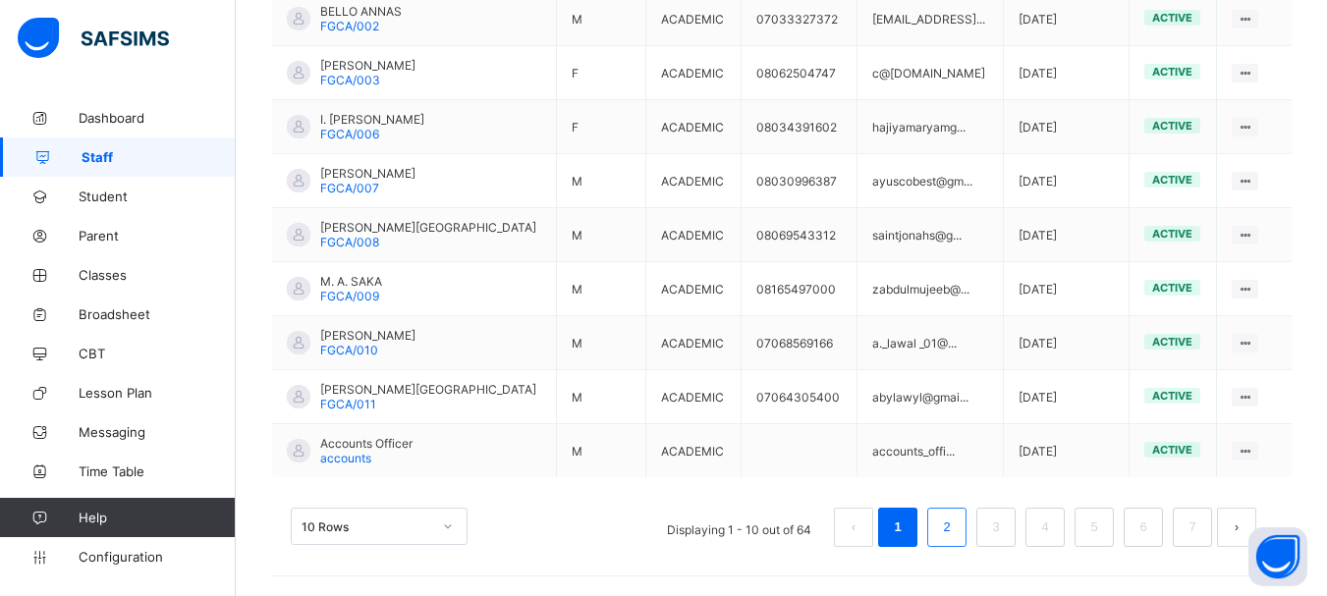
click at [955, 525] on link "2" at bounding box center [946, 528] width 19 height 26
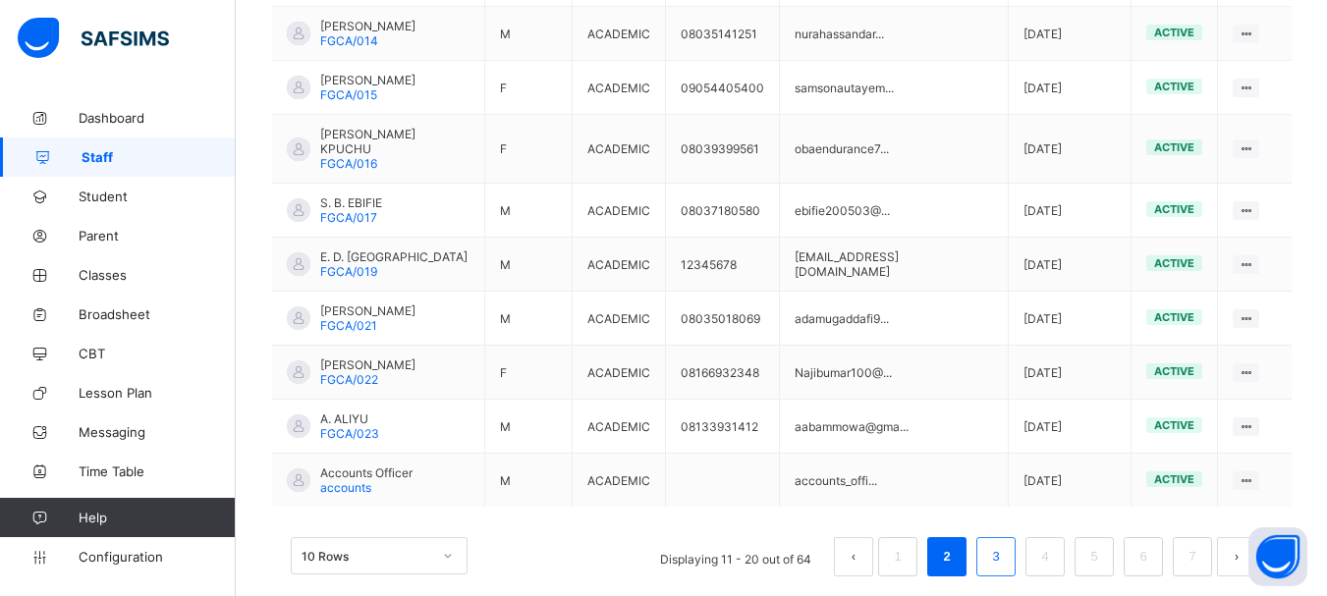
click at [1004, 544] on link "3" at bounding box center [995, 557] width 19 height 26
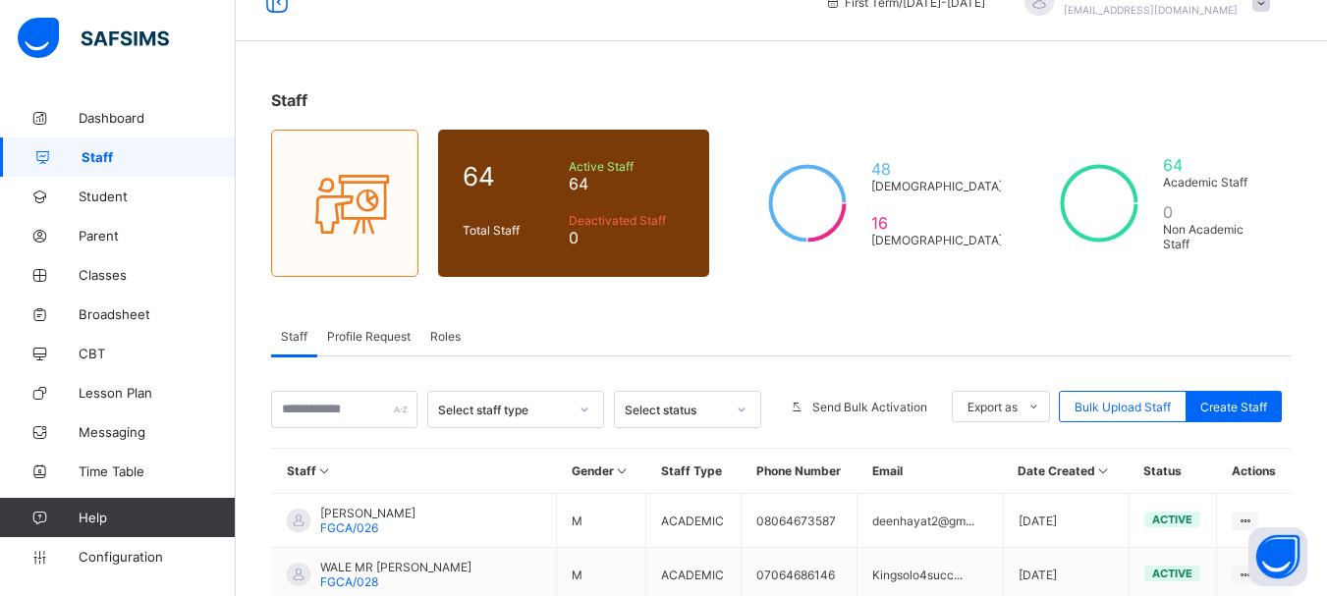
scroll to position [4, 0]
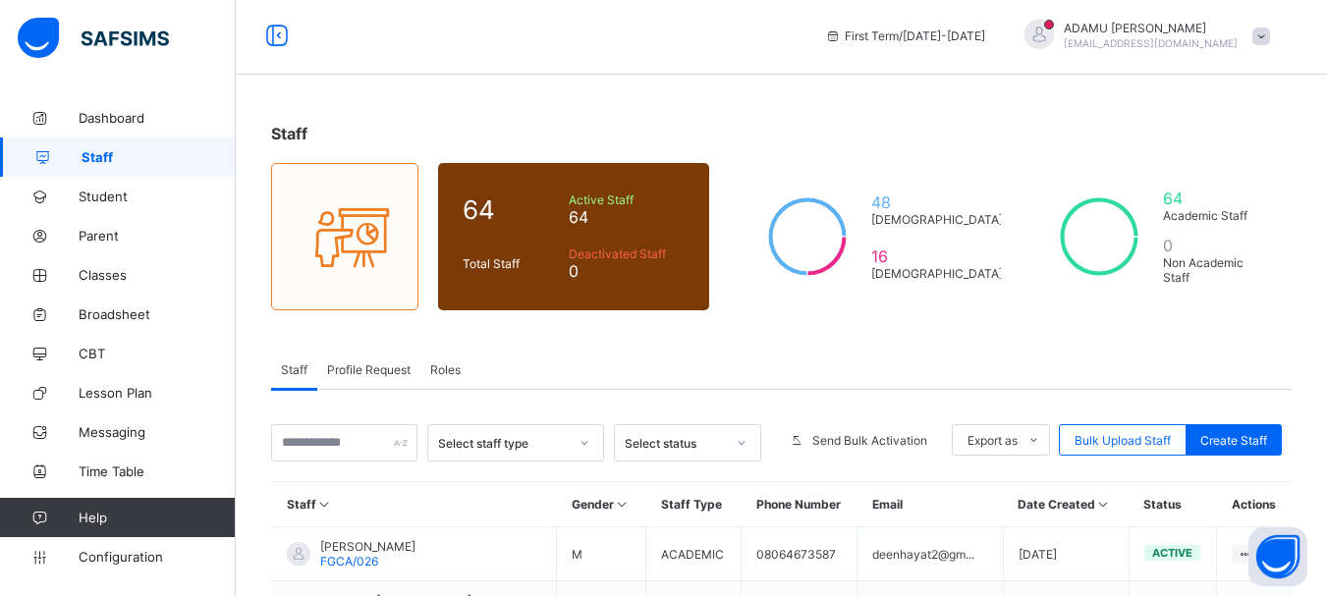
click at [348, 370] on span "Profile Request" at bounding box center [368, 369] width 83 height 15
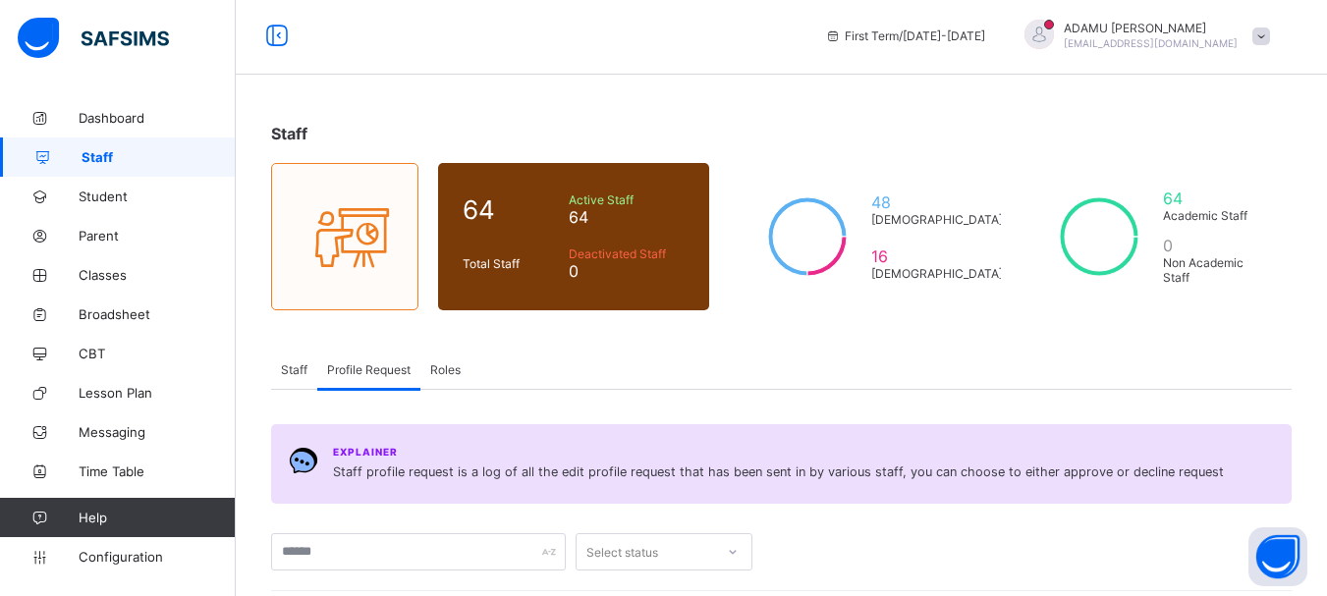
scroll to position [200, 0]
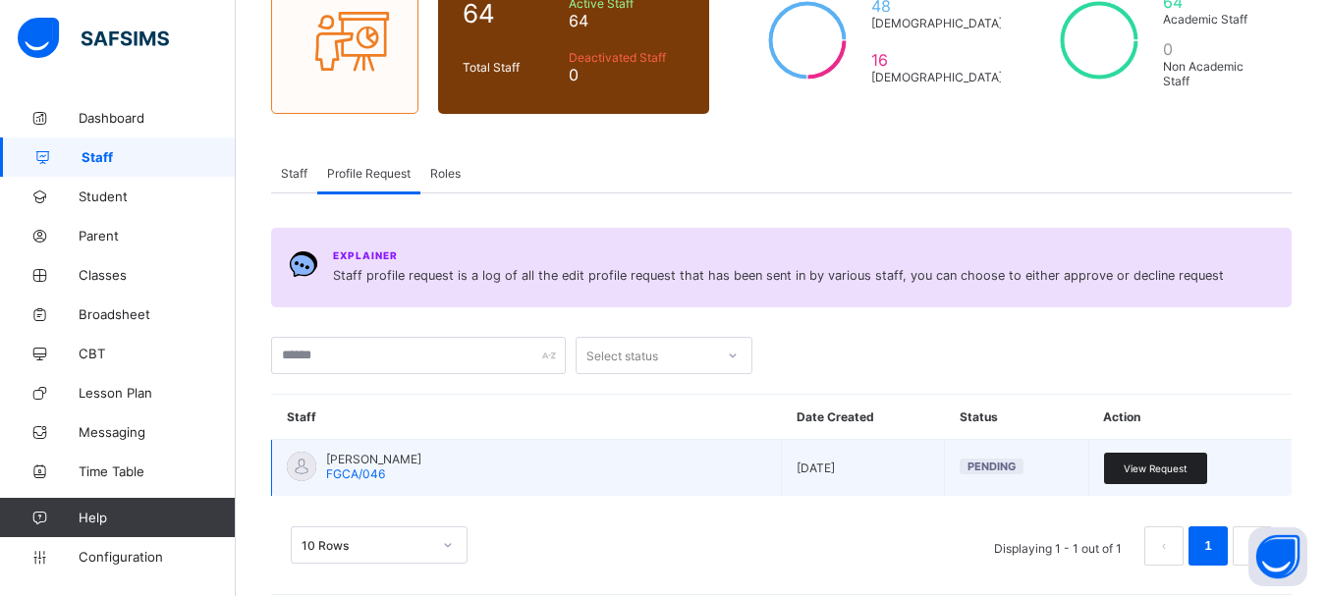
click at [1165, 466] on span "View Request" at bounding box center [1155, 468] width 64 height 12
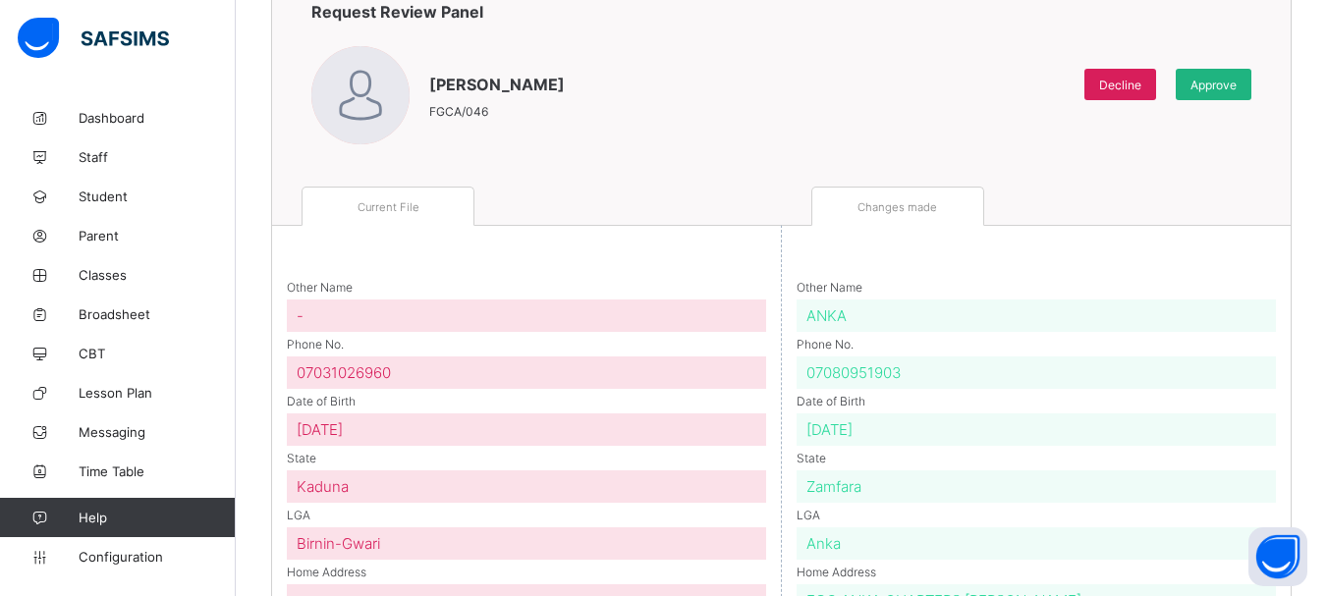
click at [1228, 78] on span "Approve" at bounding box center [1213, 85] width 46 height 15
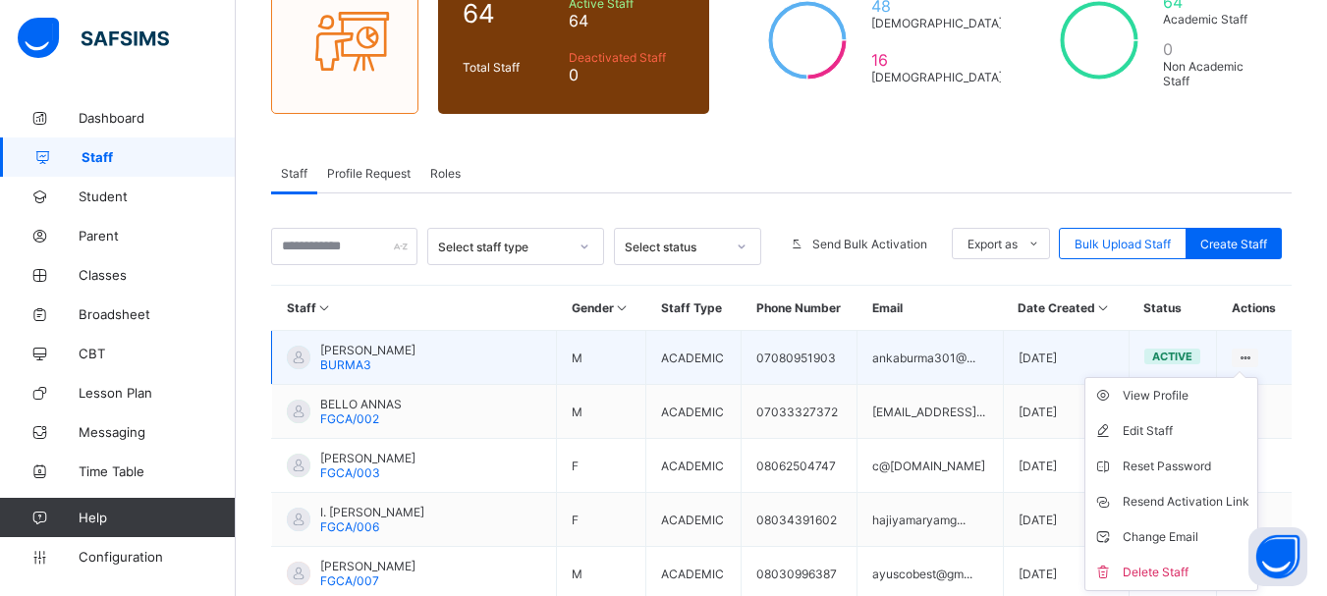
click at [1248, 355] on icon at bounding box center [1244, 358] width 17 height 15
click at [1203, 389] on div "View Profile" at bounding box center [1185, 396] width 127 height 20
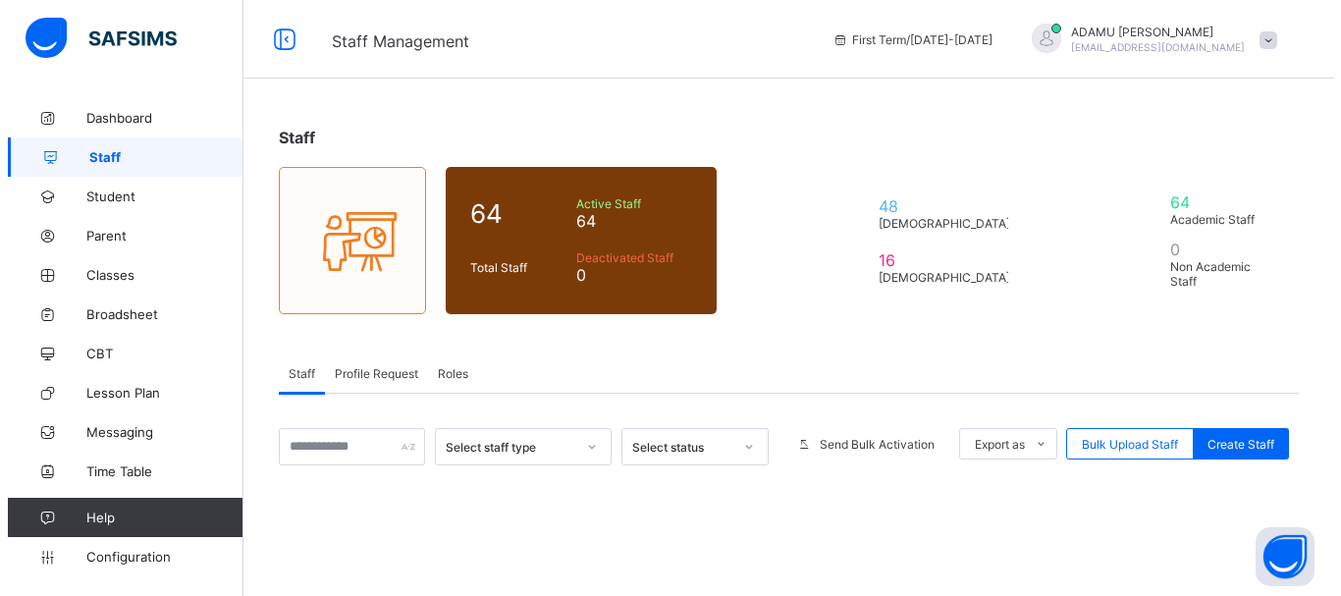
scroll to position [200, 0]
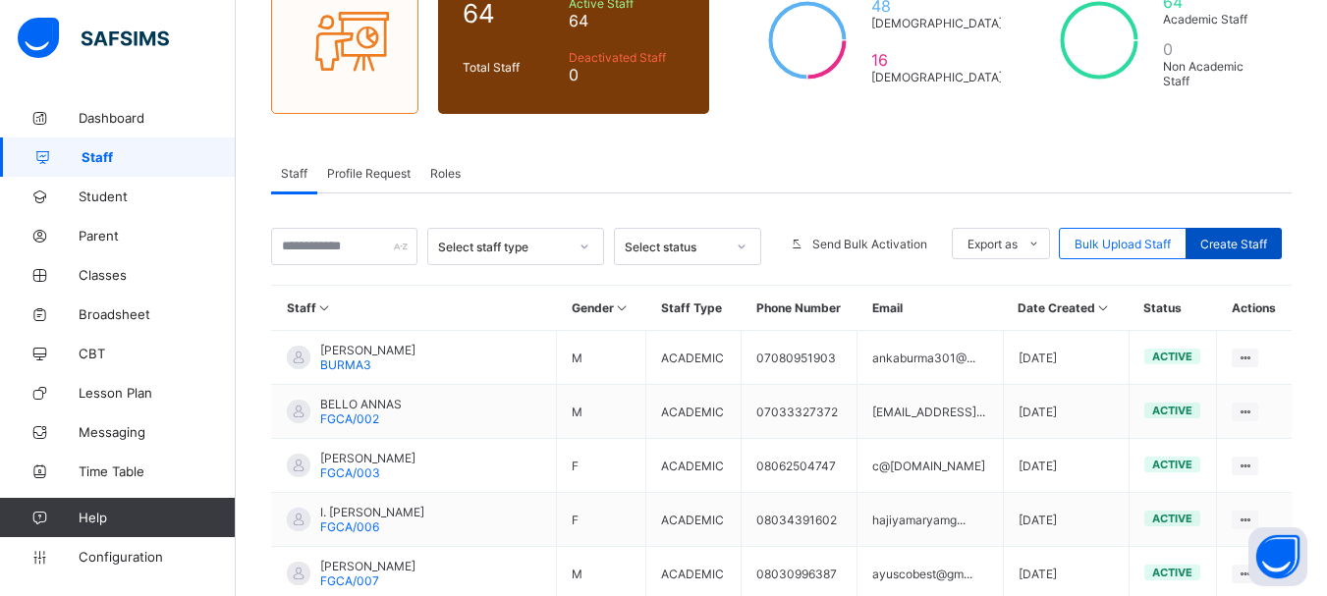
click at [1264, 239] on span "Create Staff" at bounding box center [1233, 244] width 67 height 15
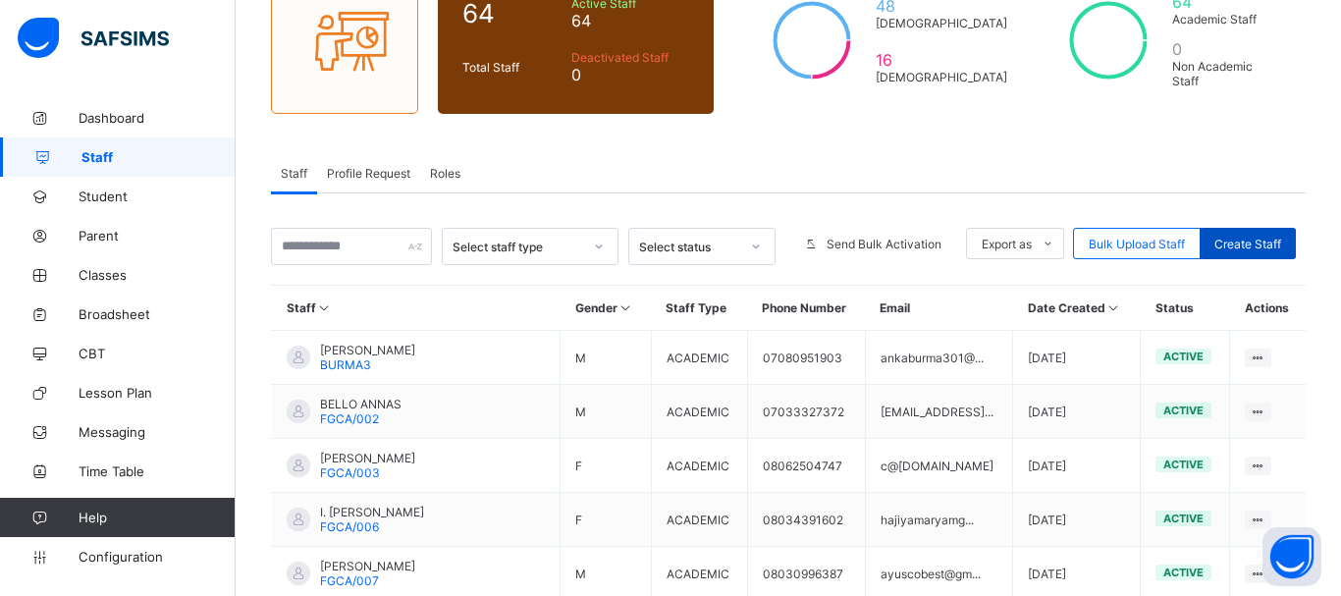
select select "**"
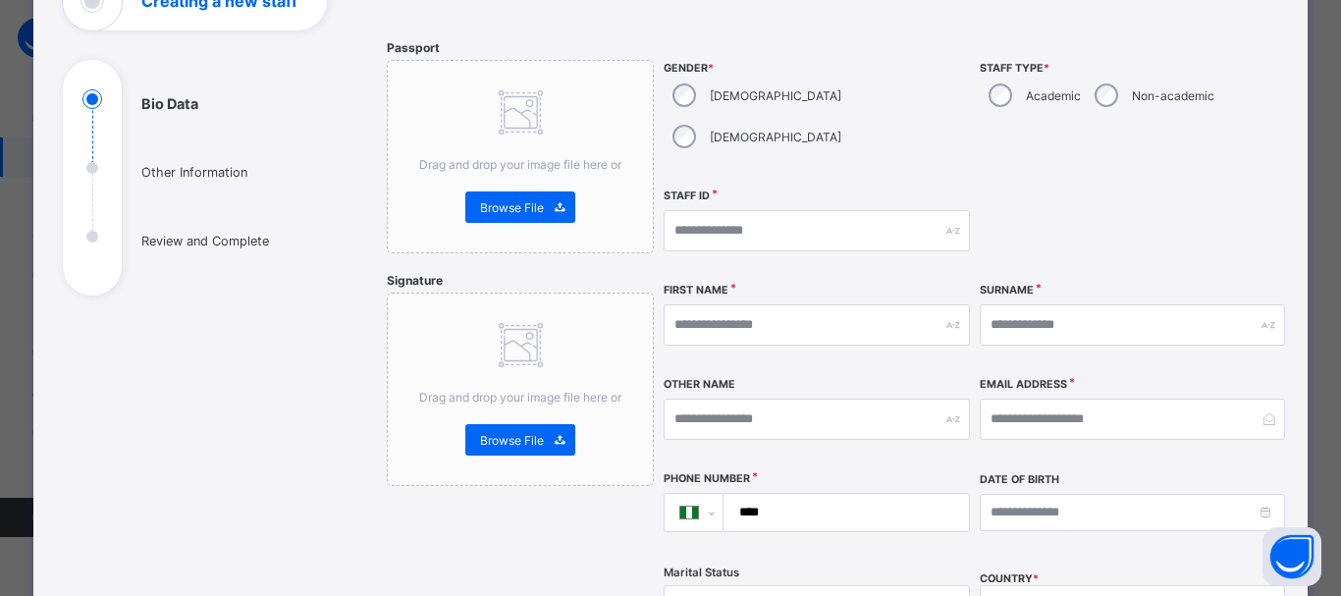
scroll to position [0, 0]
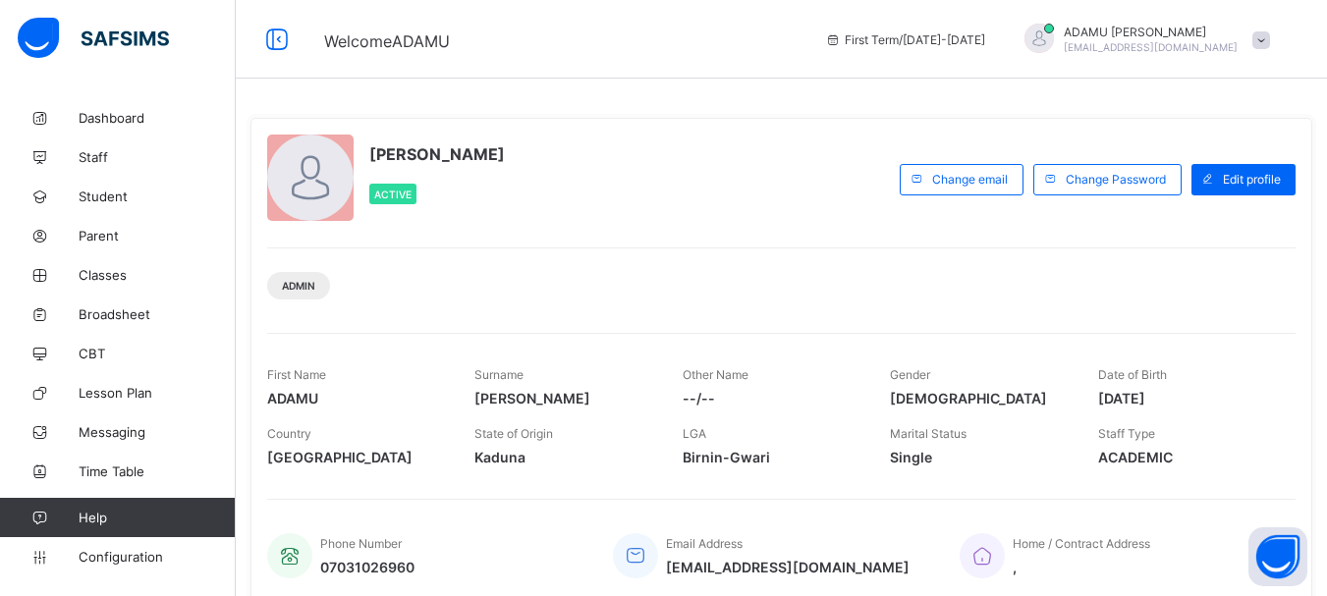
click at [1270, 38] on span at bounding box center [1261, 40] width 18 height 18
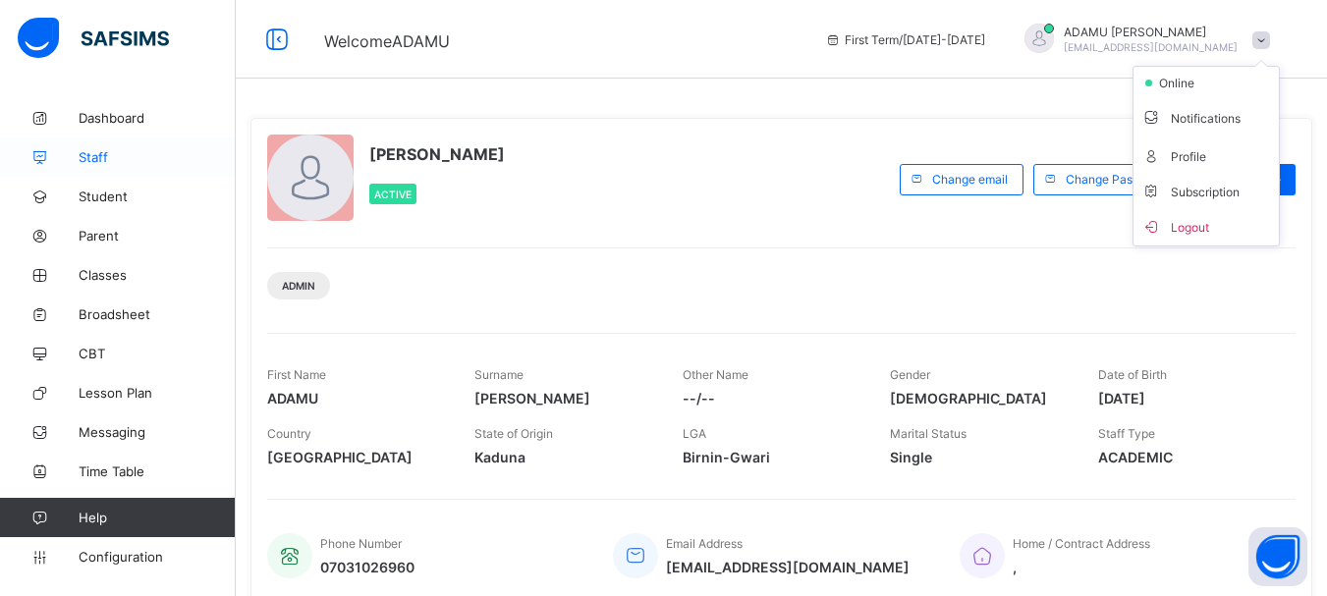
click at [101, 150] on span "Staff" at bounding box center [157, 157] width 157 height 16
select select "**"
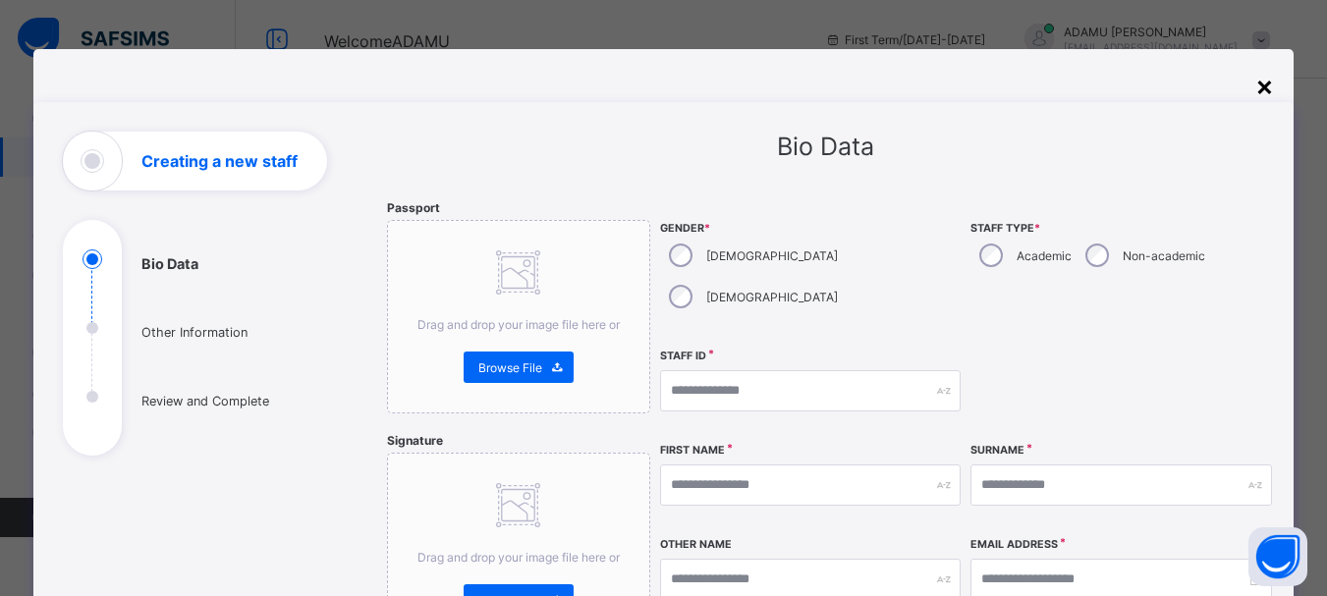
click at [1264, 83] on div "×" at bounding box center [1264, 85] width 19 height 33
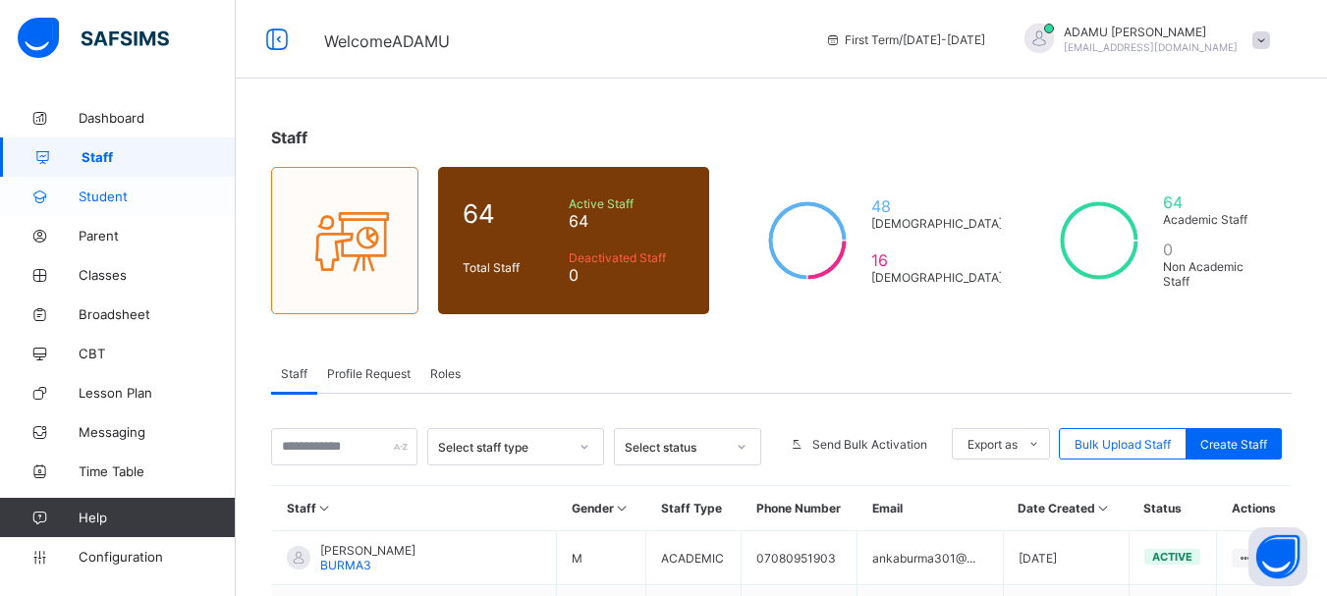
click at [147, 197] on span "Student" at bounding box center [157, 197] width 157 height 16
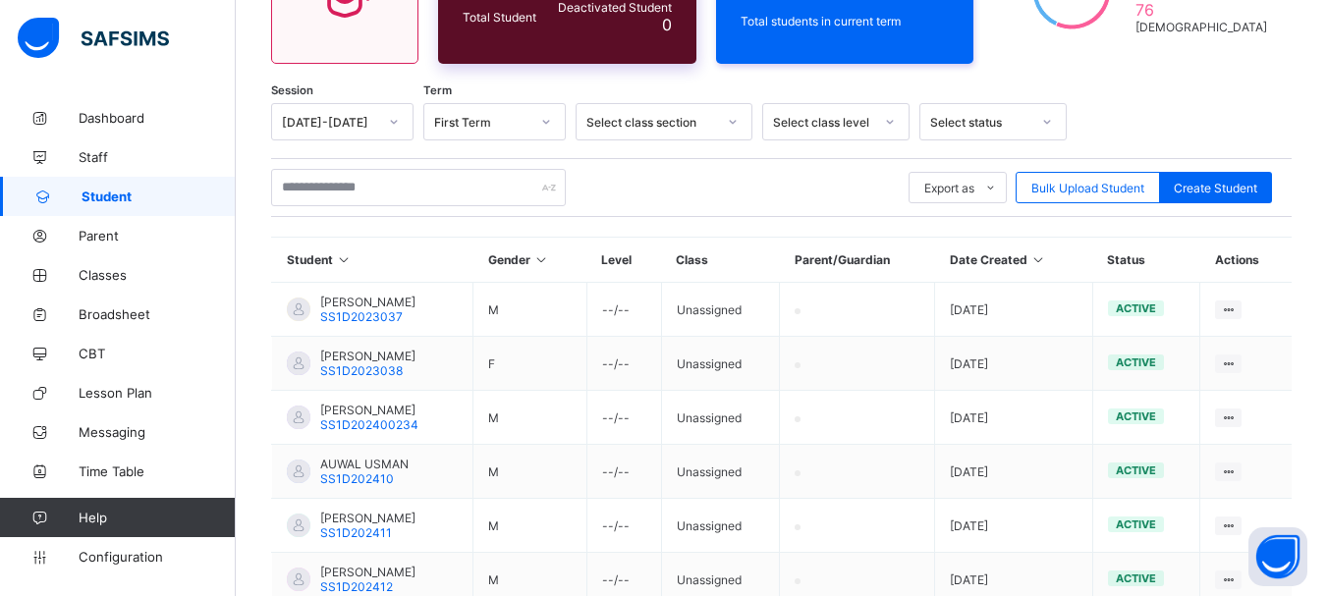
scroll to position [295, 0]
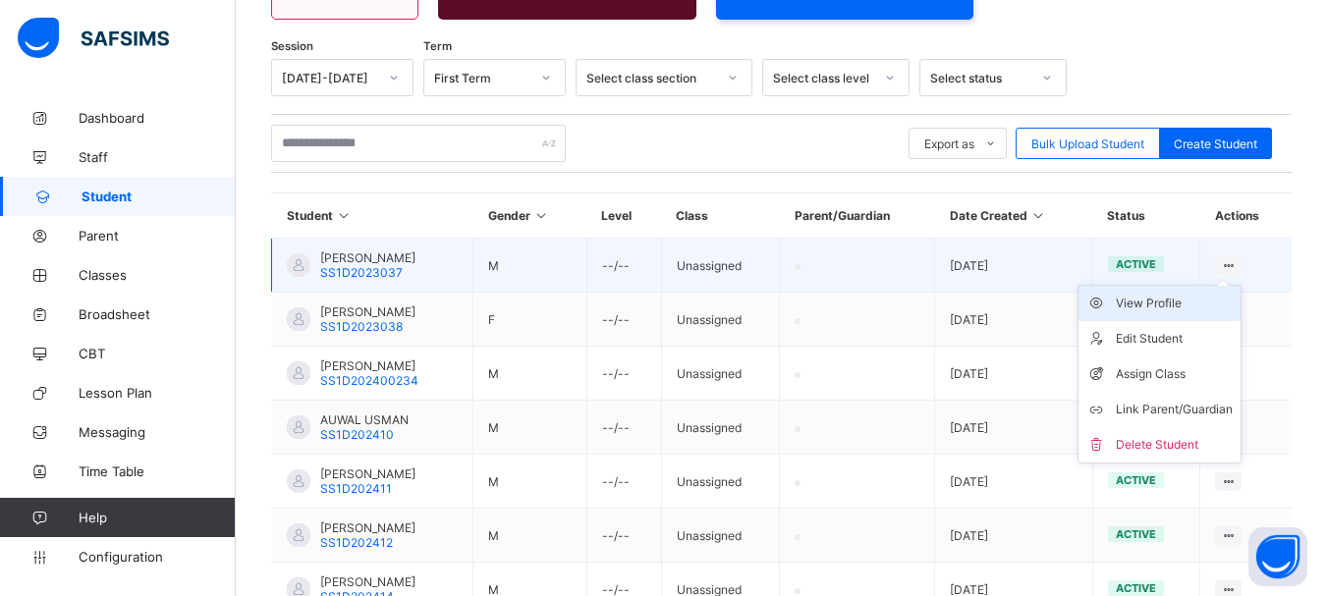
click at [1205, 298] on div "View Profile" at bounding box center [1173, 304] width 117 height 20
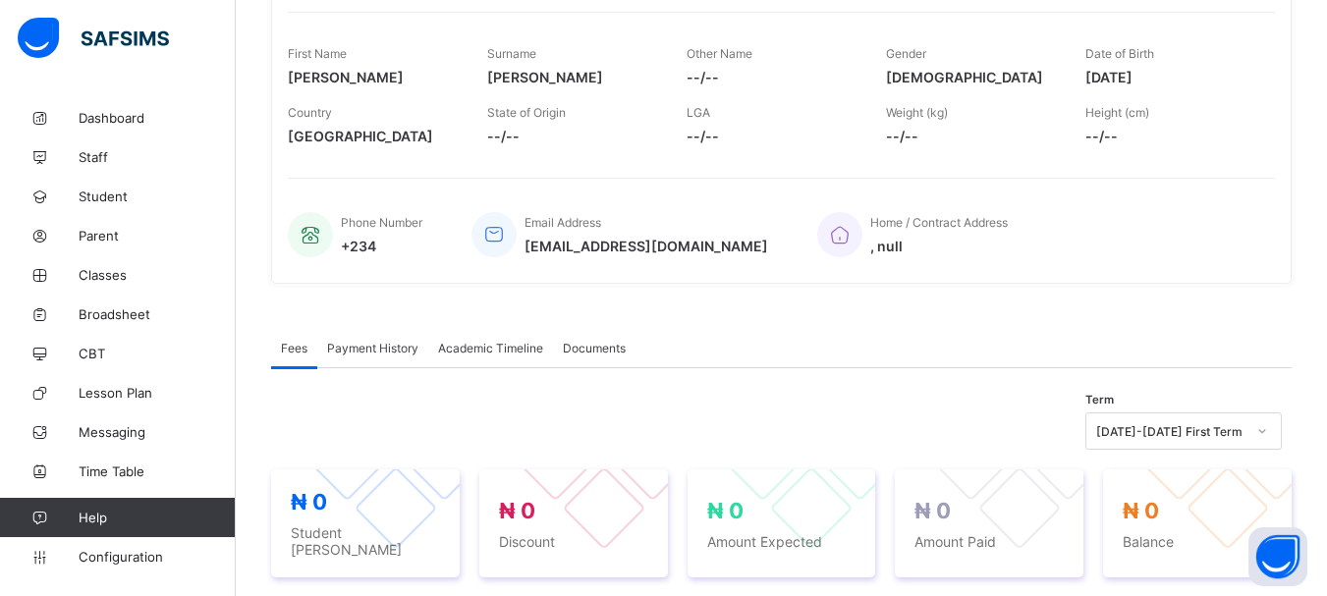
click at [371, 345] on span "Payment History" at bounding box center [372, 348] width 91 height 15
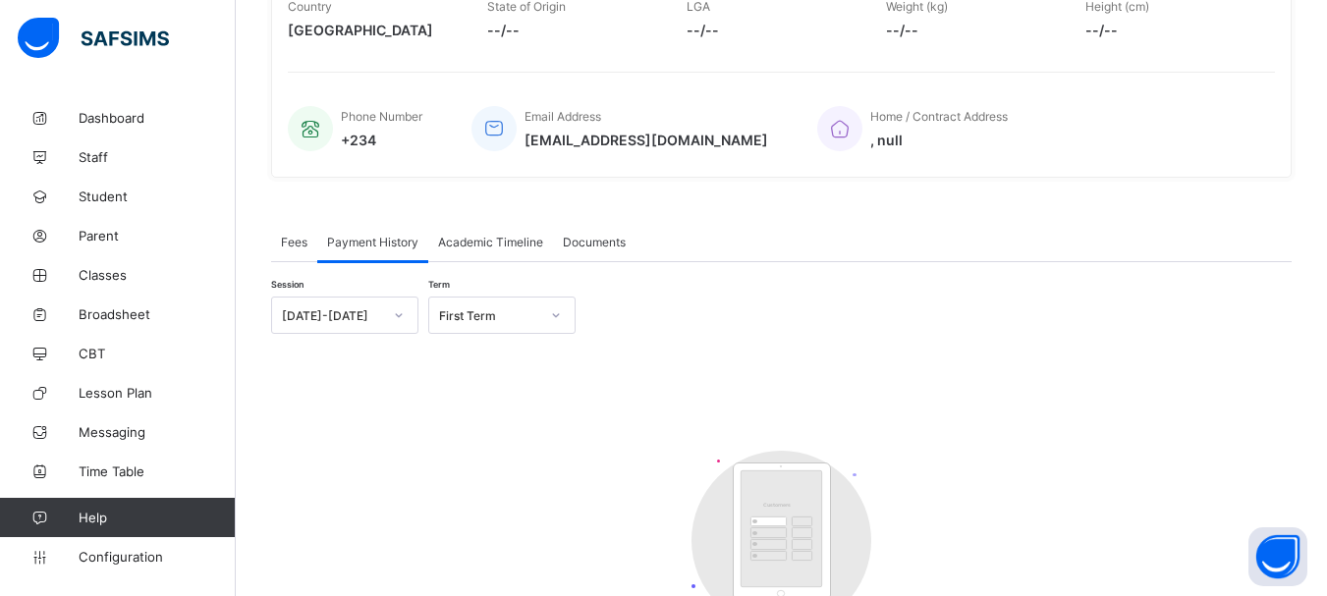
scroll to position [384, 0]
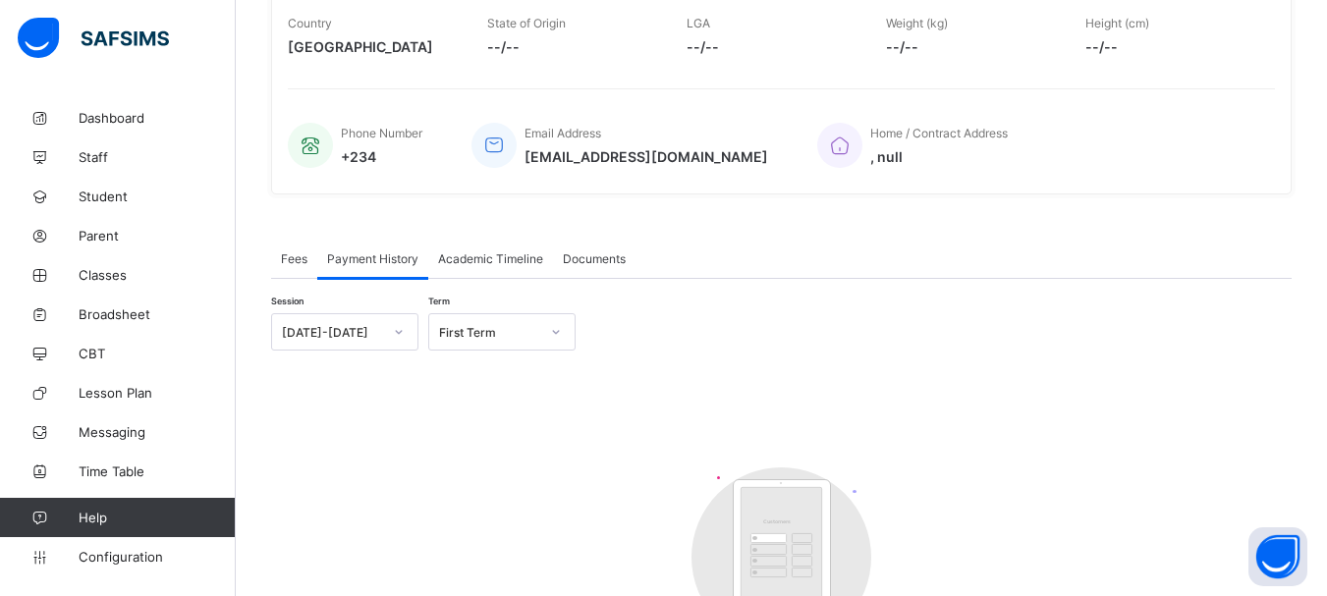
click at [498, 256] on span "Academic Timeline" at bounding box center [490, 258] width 105 height 15
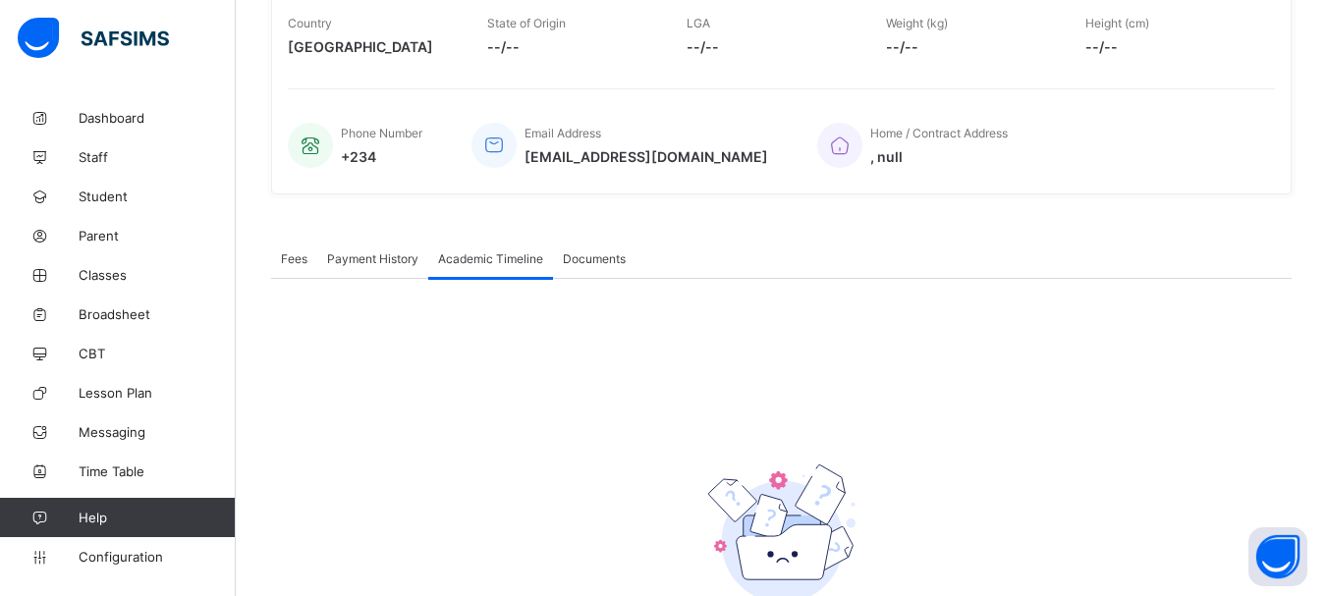
click at [590, 257] on span "Documents" at bounding box center [594, 258] width 63 height 15
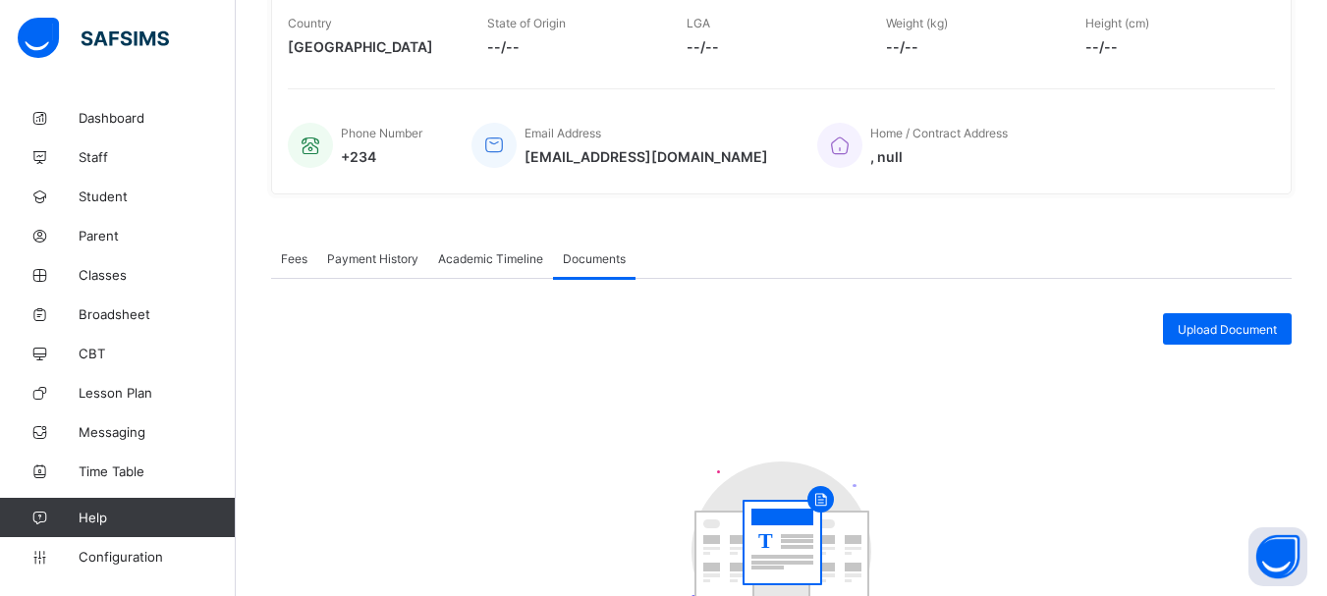
click at [358, 258] on span "Payment History" at bounding box center [372, 258] width 91 height 15
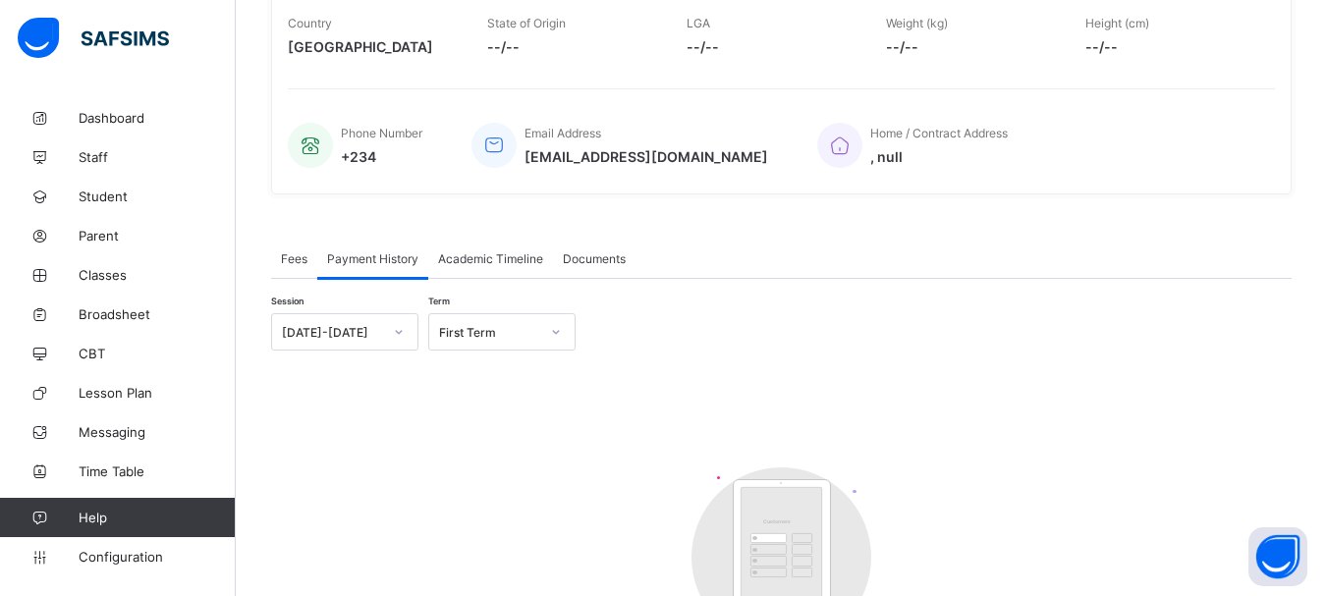
click at [300, 259] on span "Fees" at bounding box center [294, 258] width 27 height 15
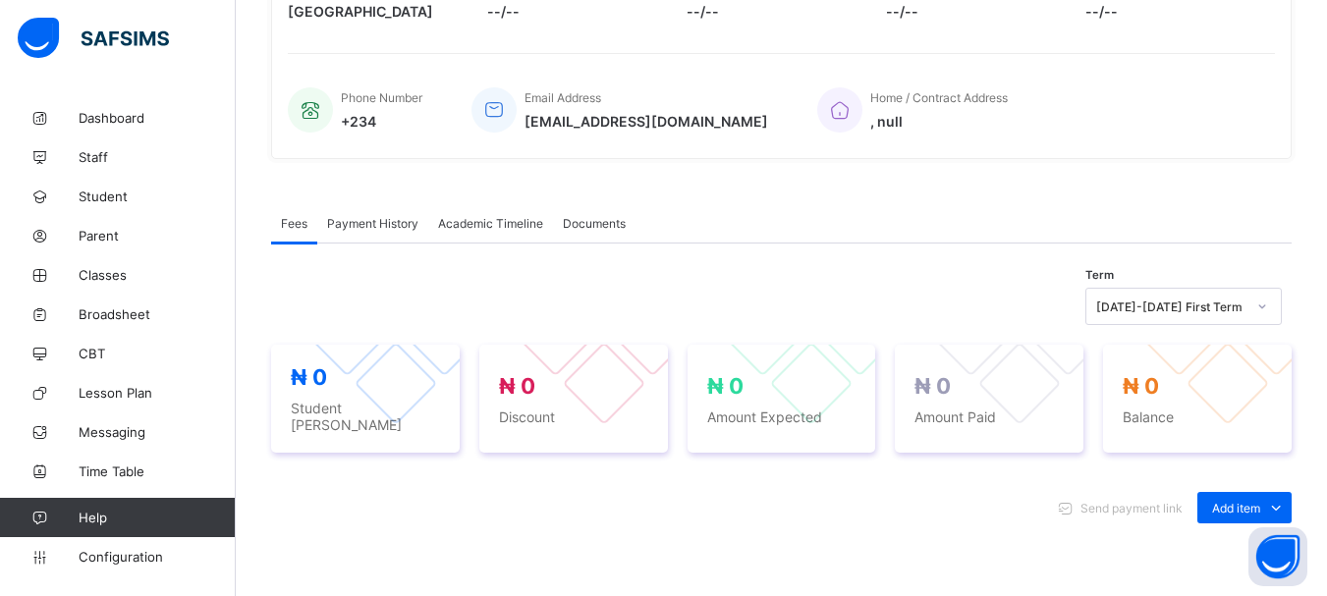
click at [1153, 325] on div "[DATE]-[DATE] First Term" at bounding box center [1183, 306] width 196 height 37
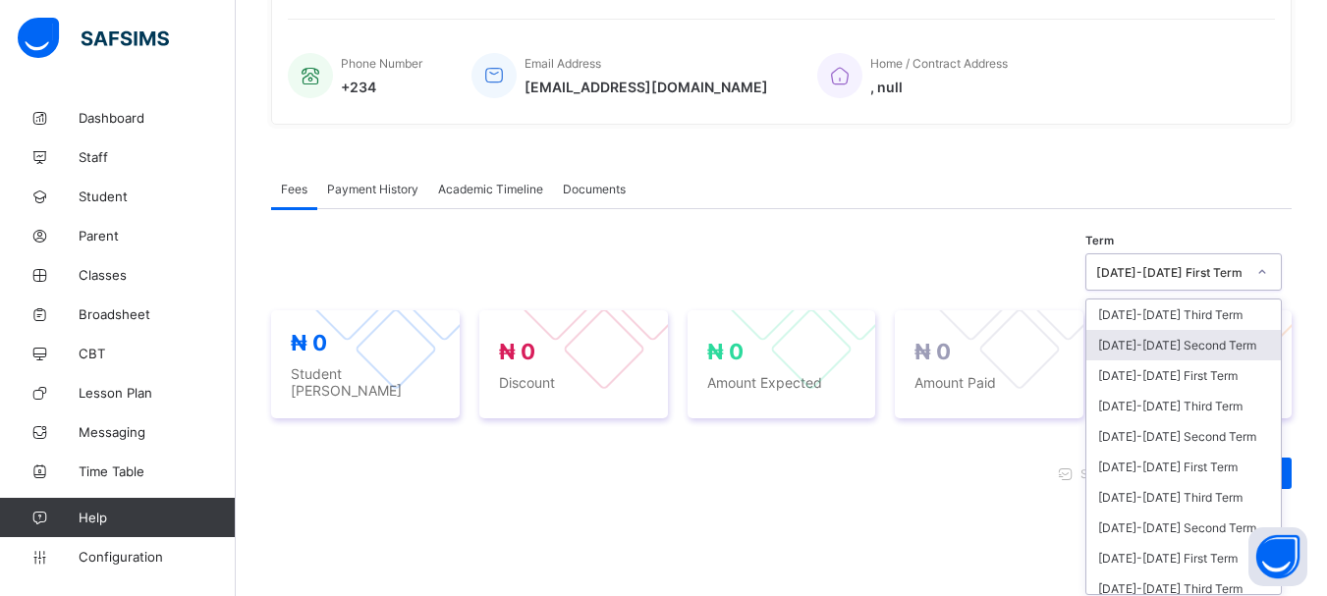
scroll to position [461, 0]
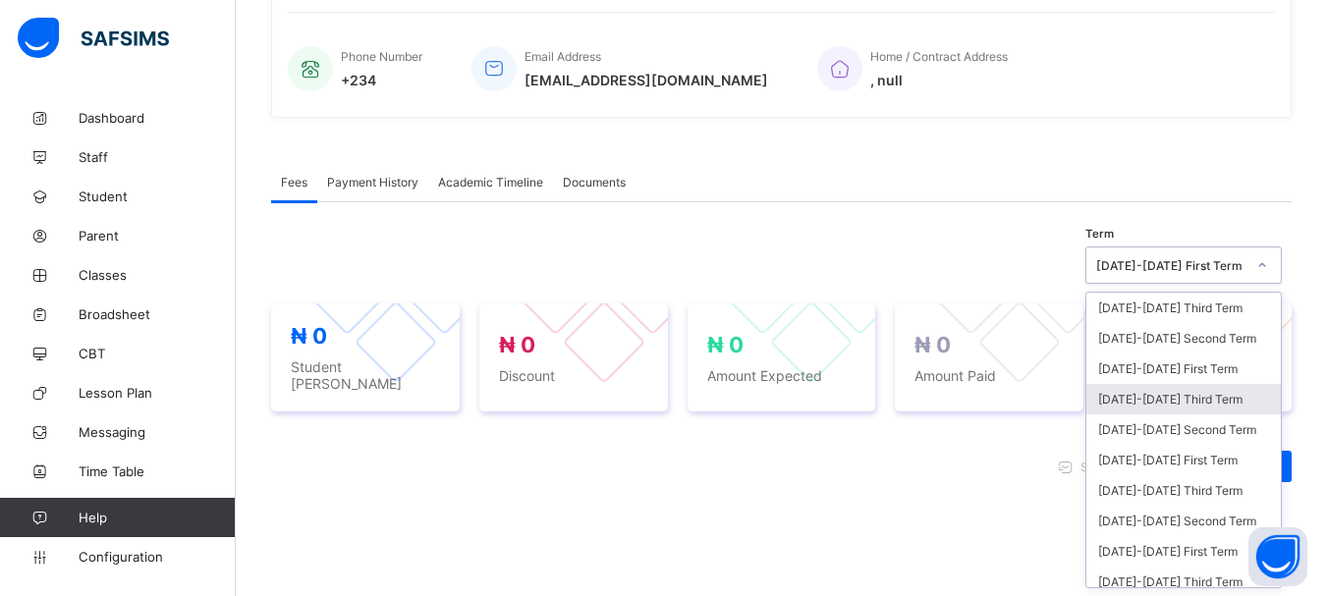
click at [1165, 401] on div "[DATE]-[DATE] Third Term" at bounding box center [1183, 399] width 194 height 30
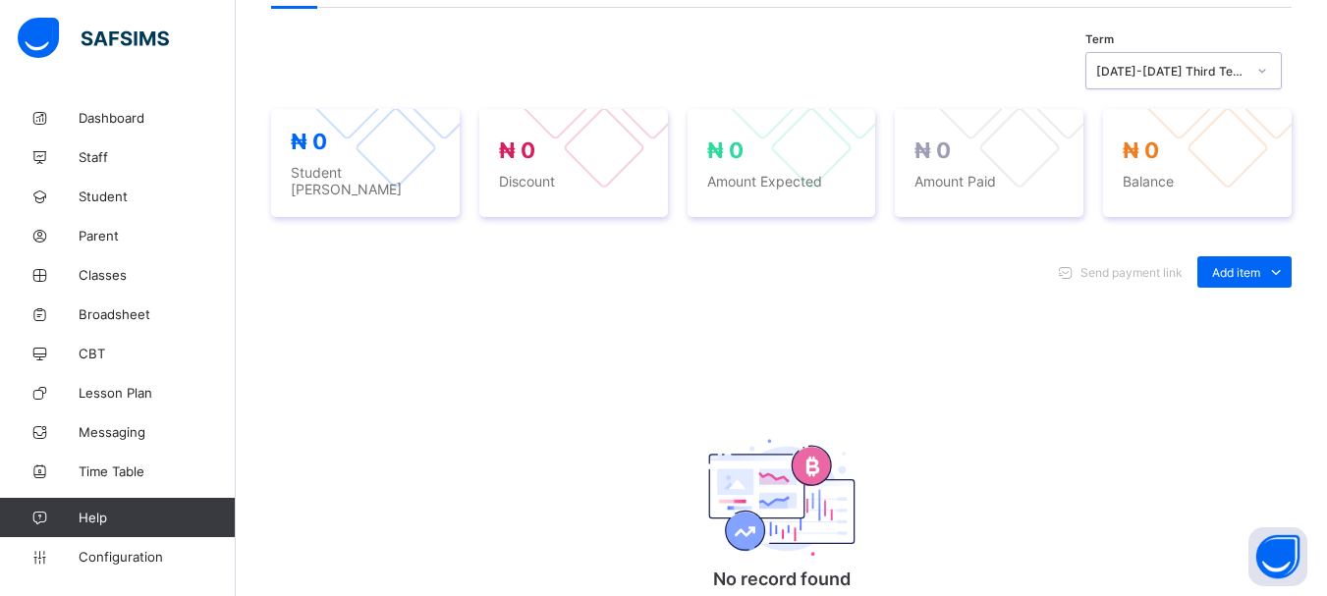
scroll to position [657, 0]
click at [1164, 69] on div "[DATE]-[DATE] Third Term" at bounding box center [1170, 69] width 149 height 15
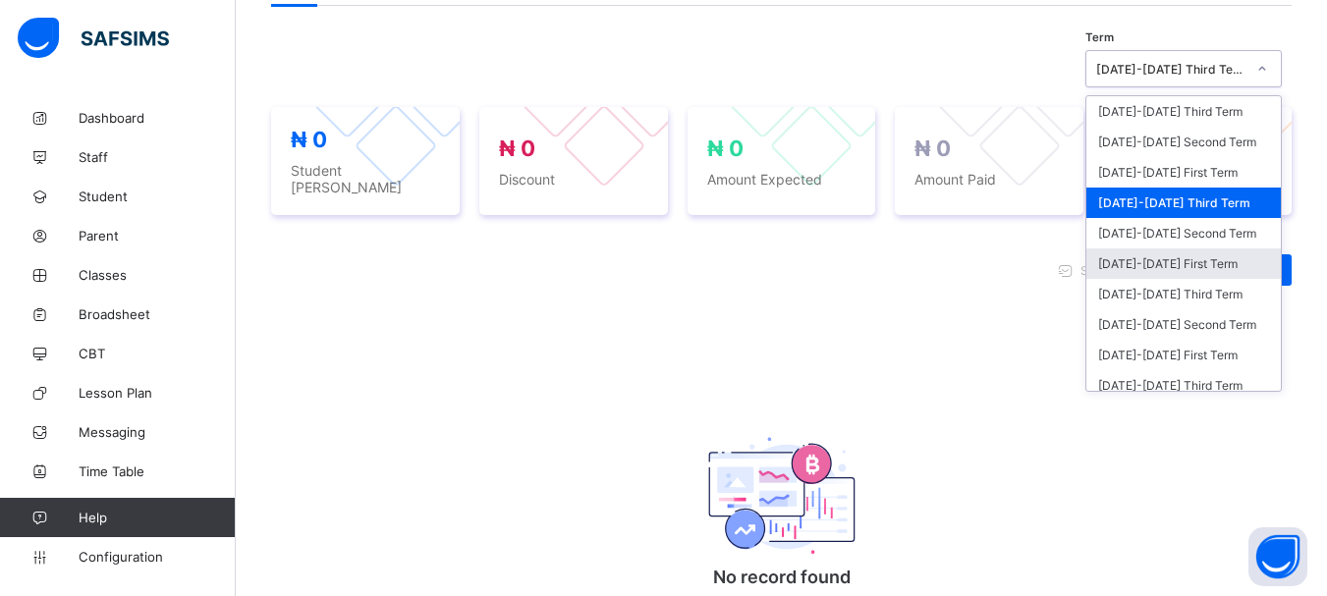
click at [1185, 258] on div "[DATE]-[DATE] First Term" at bounding box center [1183, 263] width 194 height 30
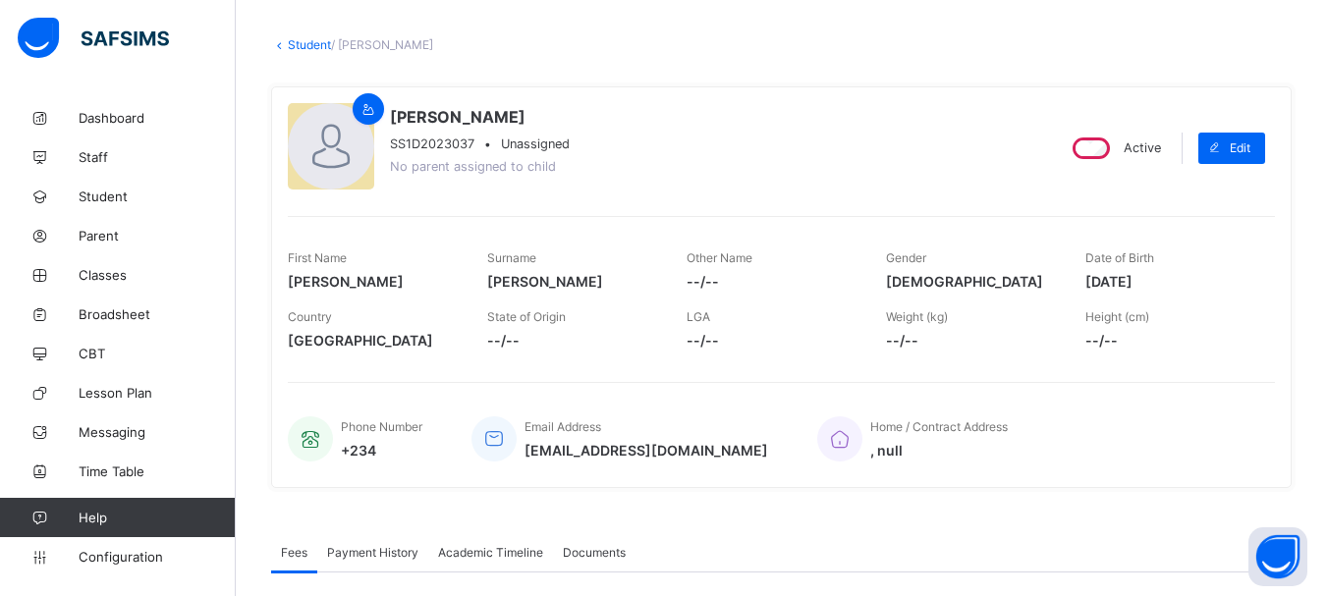
scroll to position [0, 0]
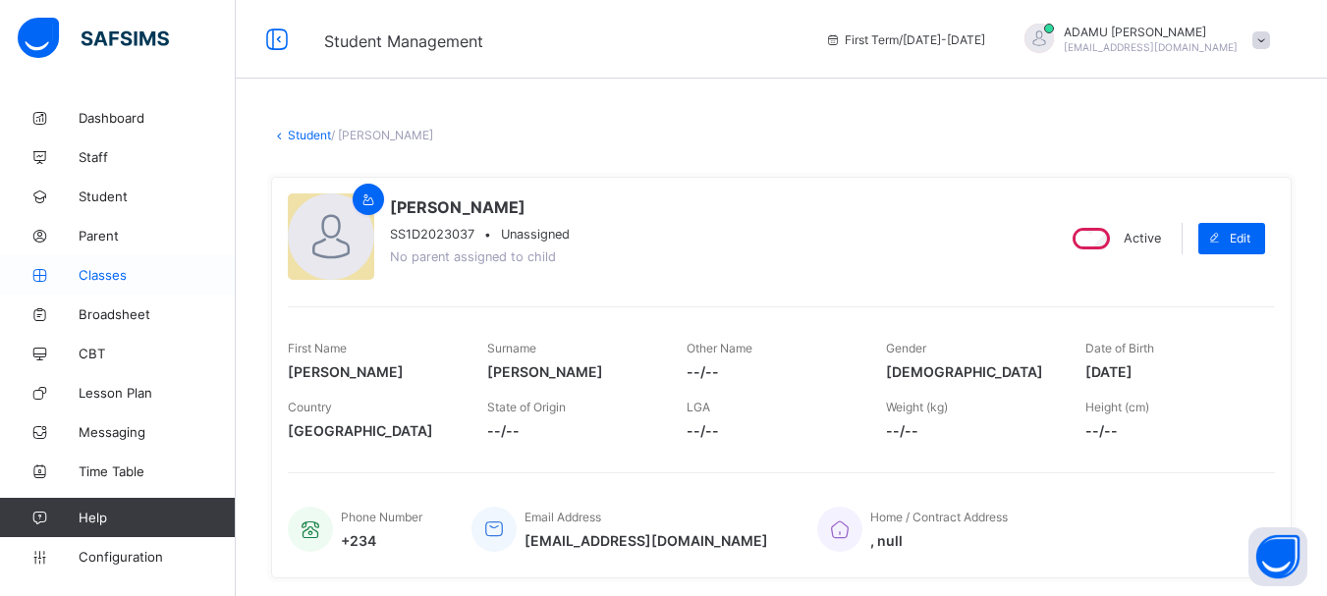
click at [136, 279] on span "Classes" at bounding box center [157, 275] width 157 height 16
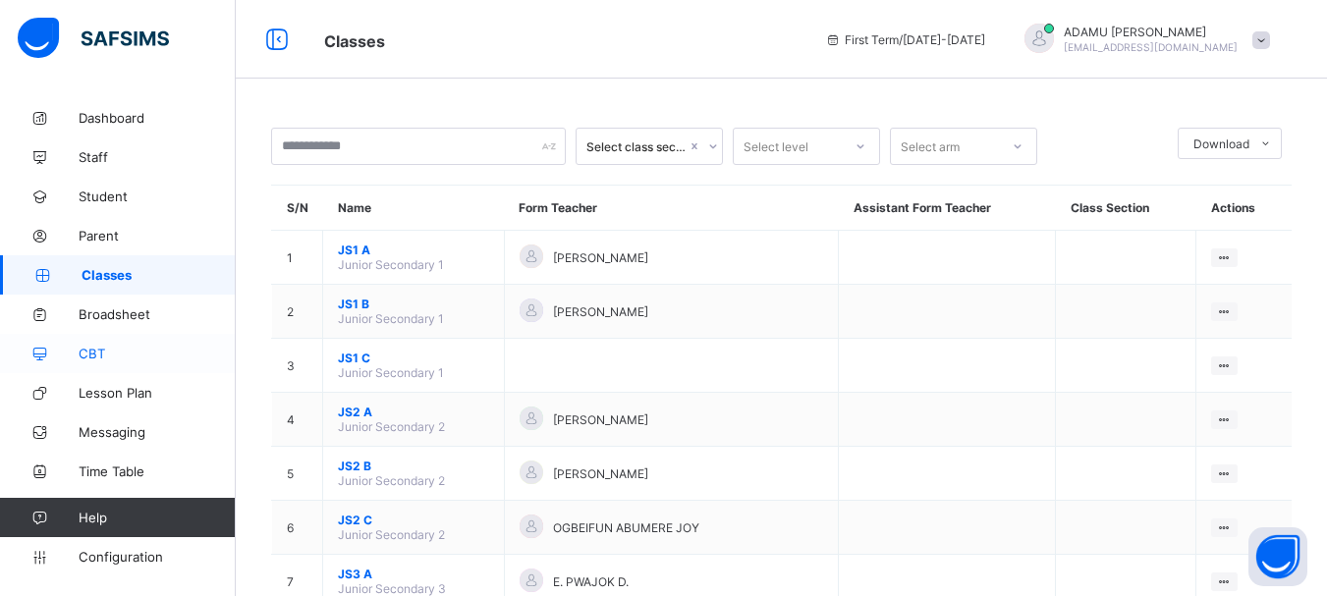
click at [116, 357] on span "CBT" at bounding box center [157, 354] width 157 height 16
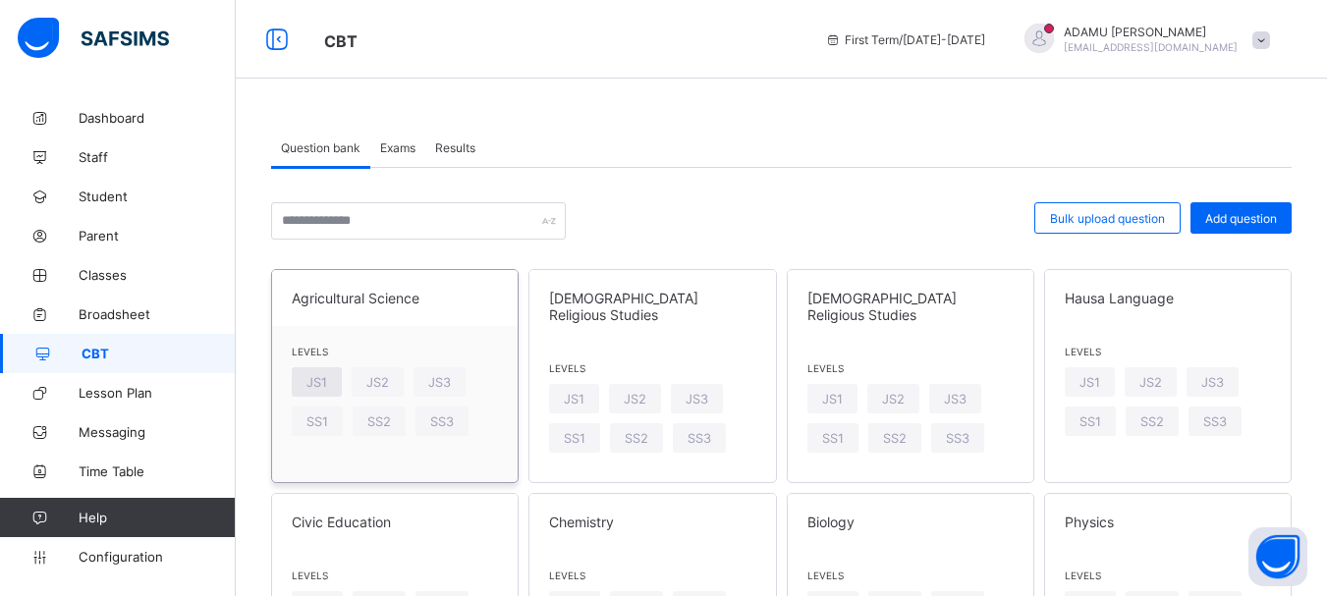
click at [319, 383] on span "JS1" at bounding box center [316, 382] width 21 height 15
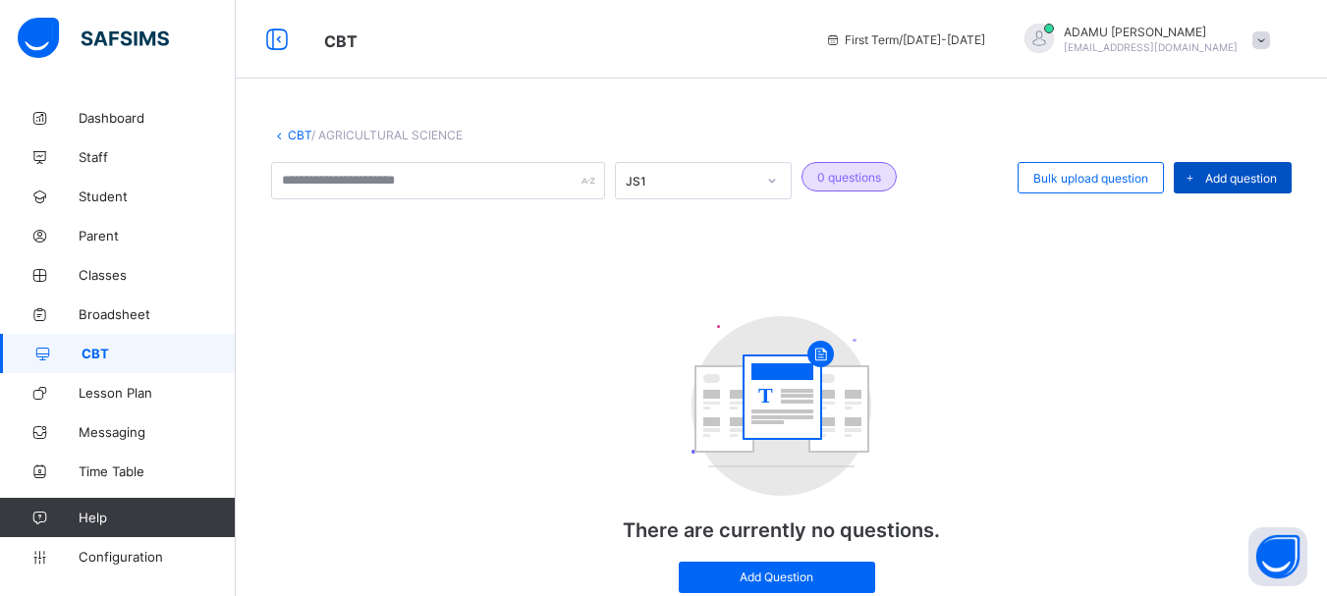
click at [1237, 181] on span "Add question" at bounding box center [1241, 178] width 72 height 15
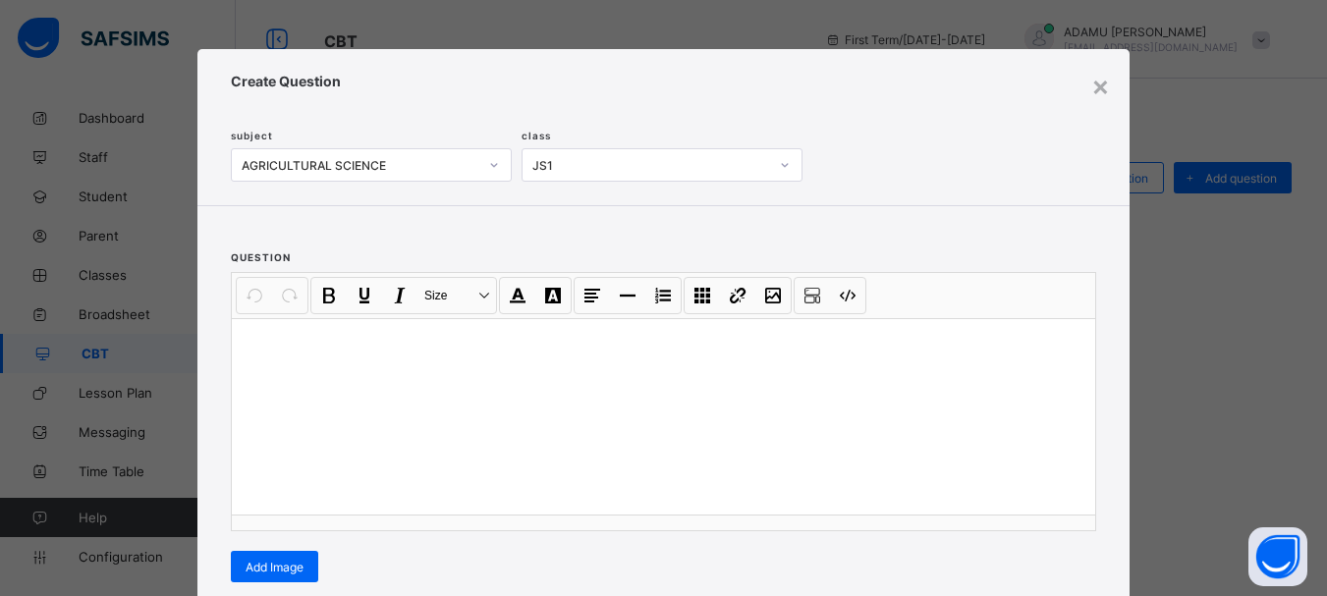
click at [754, 164] on div "JS1" at bounding box center [651, 165] width 238 height 15
click at [318, 399] on div at bounding box center [663, 416] width 863 height 196
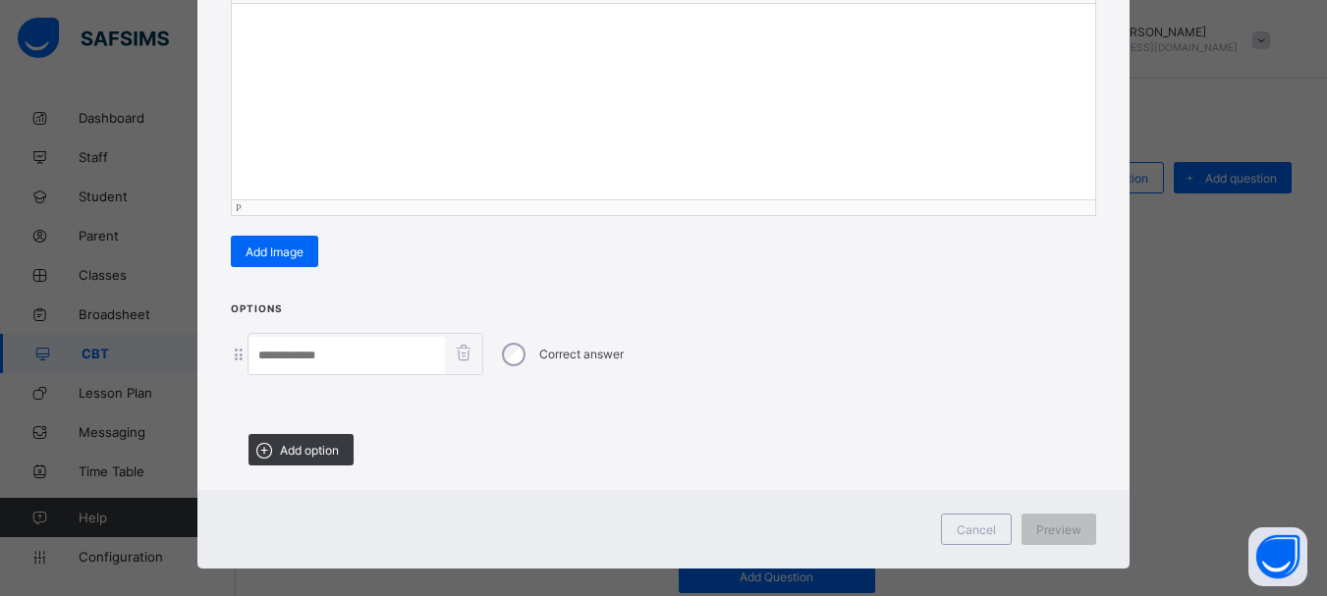
scroll to position [336, 0]
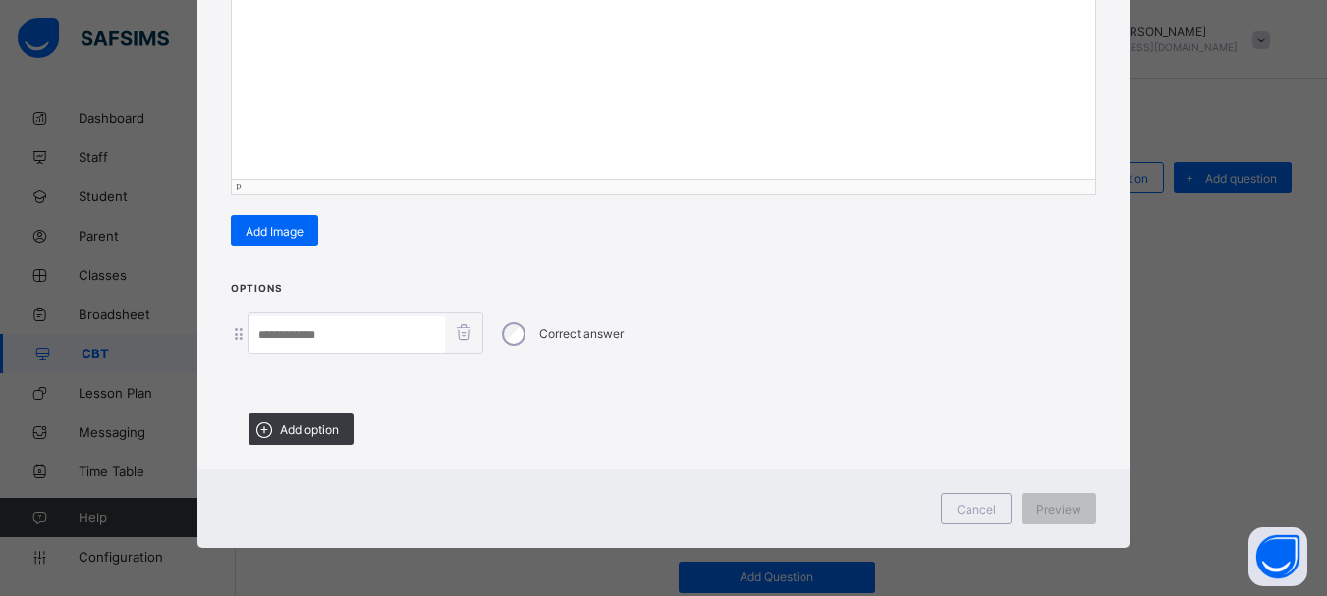
click at [402, 331] on input at bounding box center [346, 334] width 196 height 37
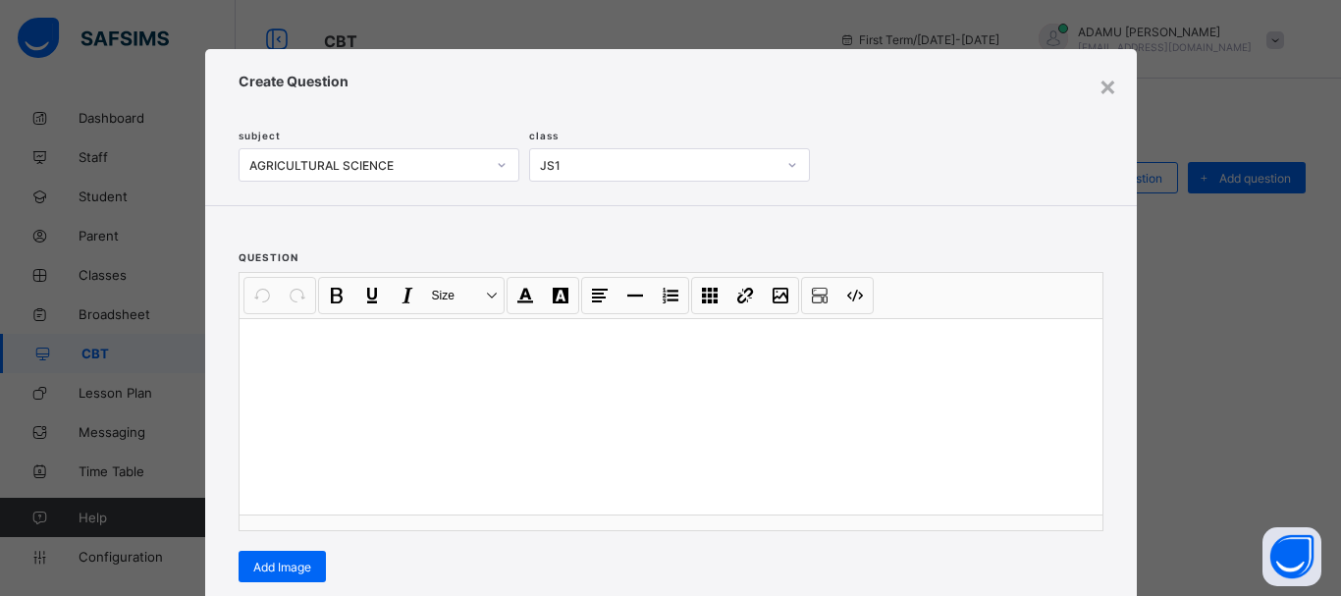
click at [1089, 81] on div "× Create Question subject AGRICULTURAL SCIENCE class JS1 question Undo CTRL+ Z …" at bounding box center [671, 466] width 932 height 835
click at [1100, 87] on div "×" at bounding box center [1108, 85] width 19 height 33
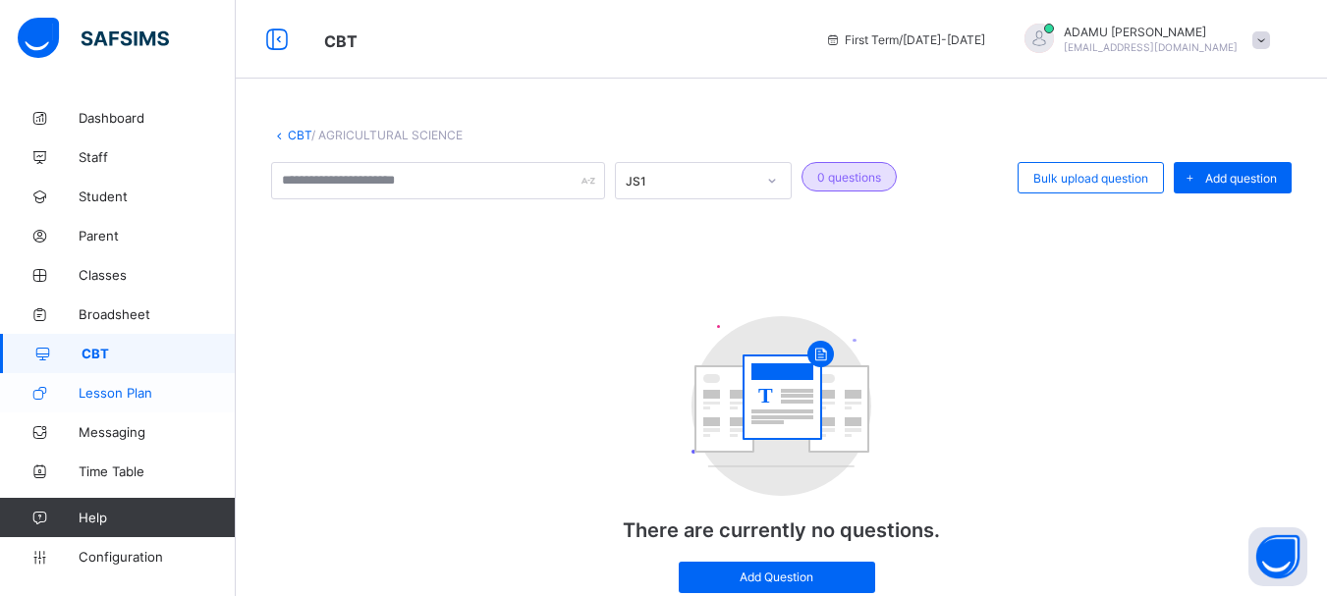
click at [154, 391] on span "Lesson Plan" at bounding box center [157, 393] width 157 height 16
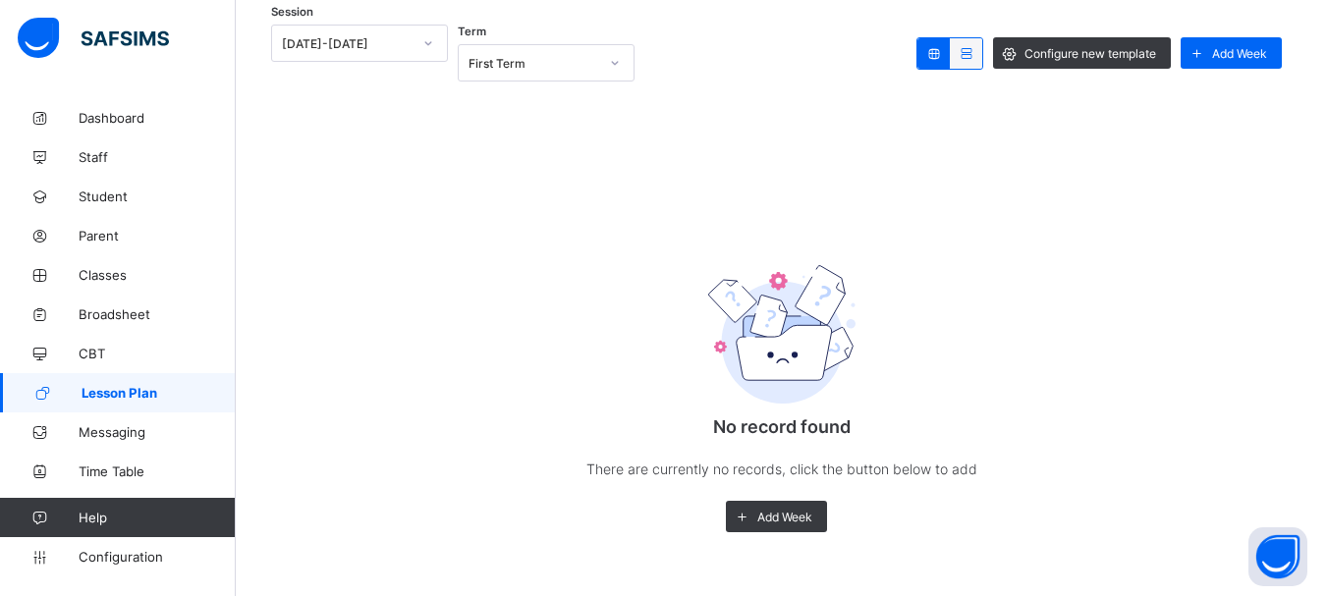
scroll to position [248, 0]
click at [154, 557] on span "Configuration" at bounding box center [157, 557] width 156 height 16
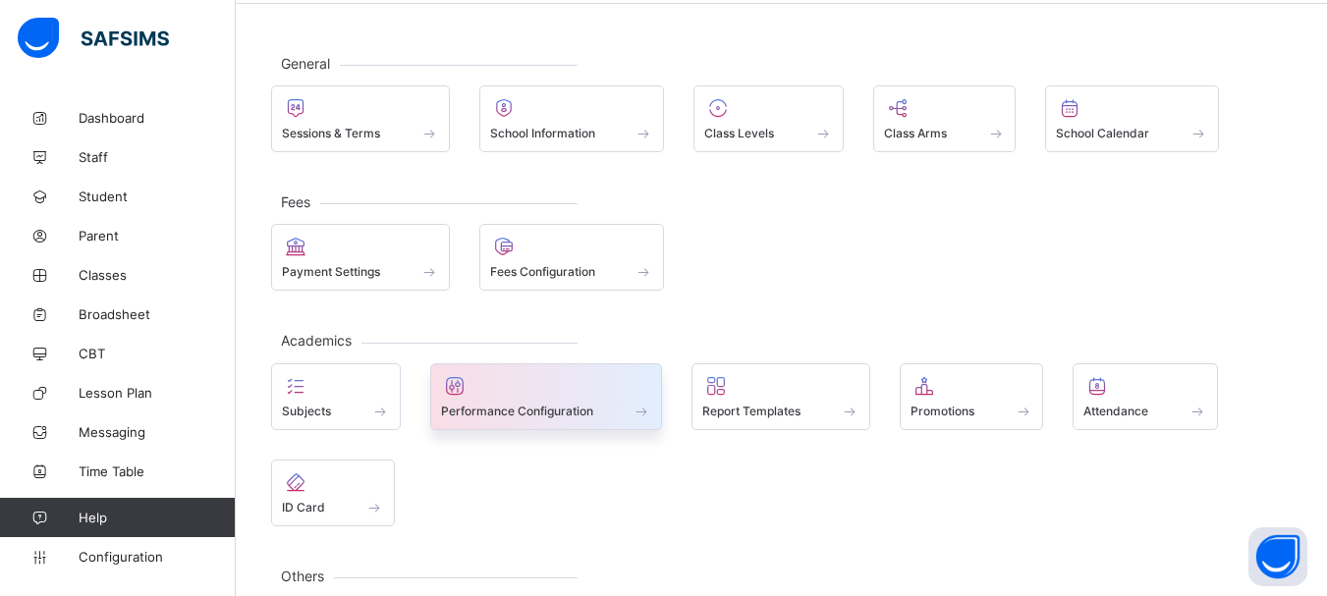
scroll to position [173, 0]
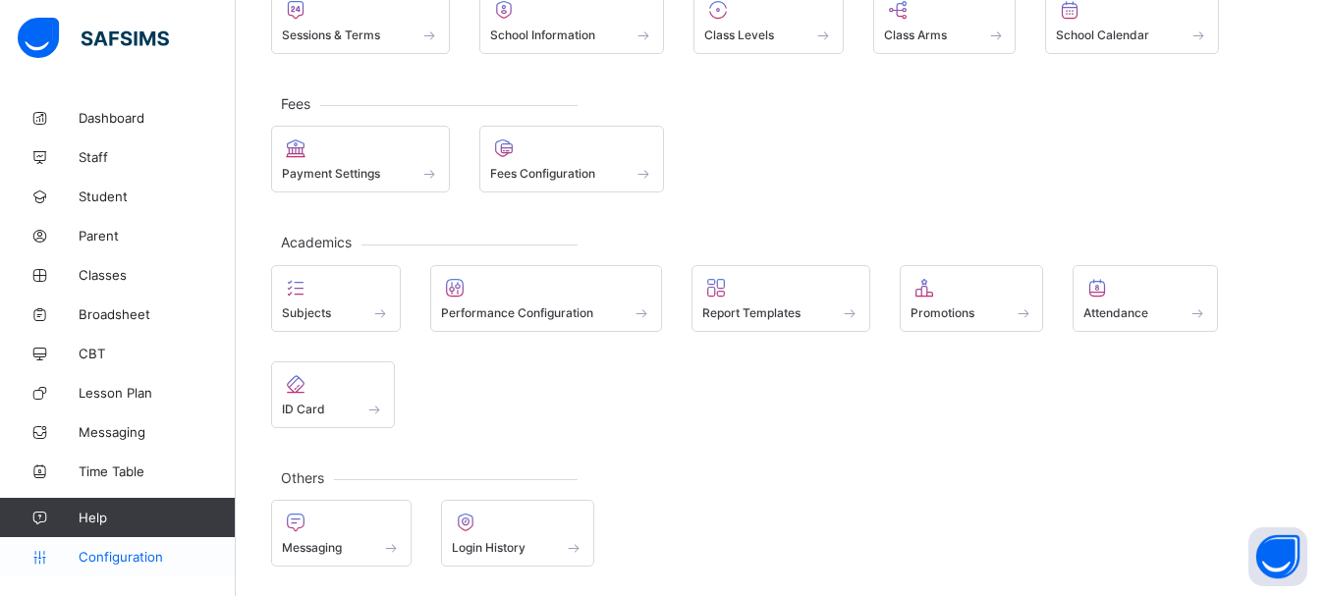
click at [127, 561] on span "Configuration" at bounding box center [157, 557] width 156 height 16
click at [131, 467] on span "Time Table" at bounding box center [157, 471] width 157 height 16
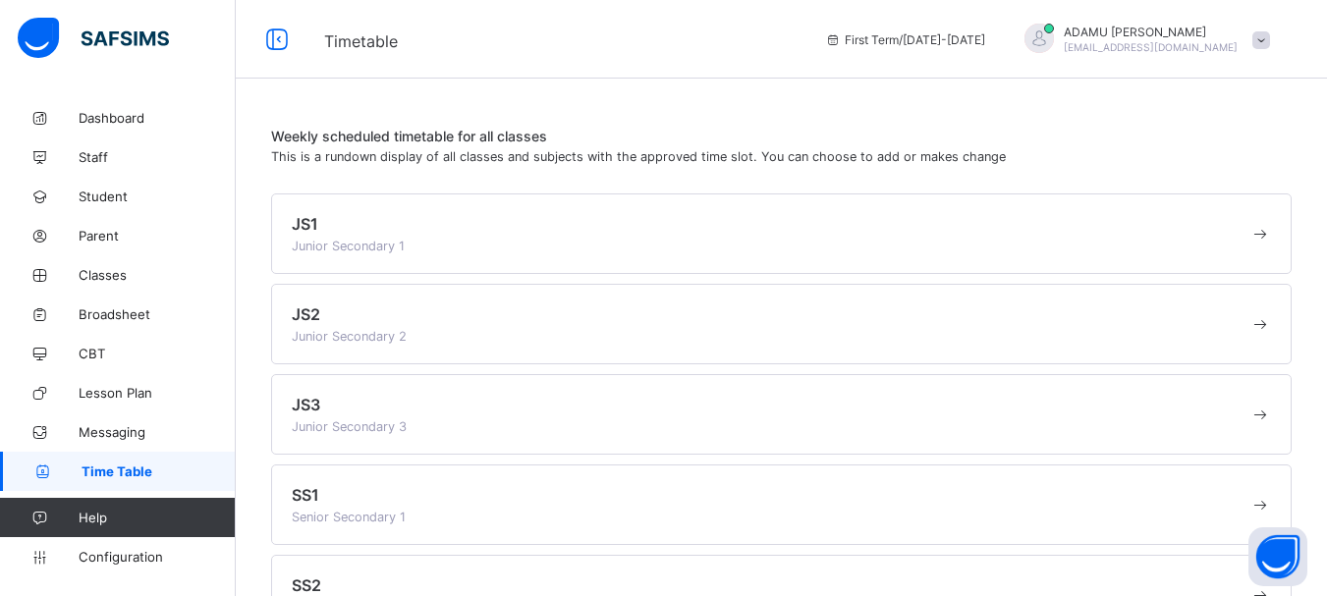
click at [388, 220] on div "JS1 Junior Secondary 1" at bounding box center [770, 233] width 957 height 39
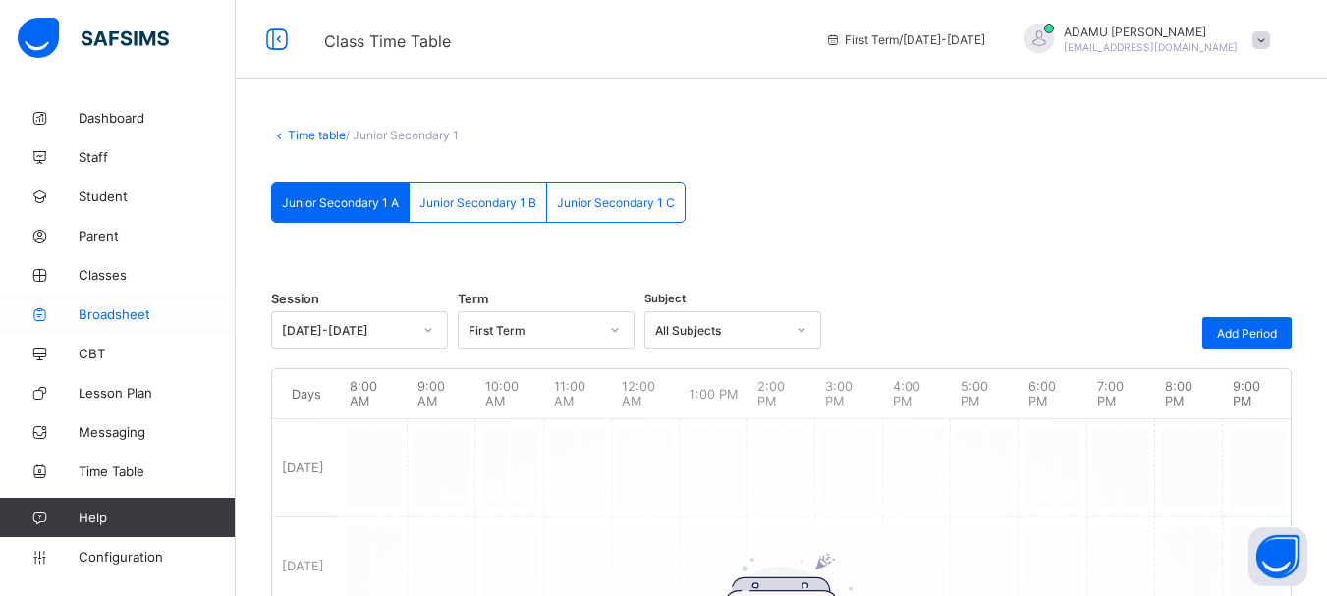
click at [137, 317] on span "Broadsheet" at bounding box center [157, 314] width 157 height 16
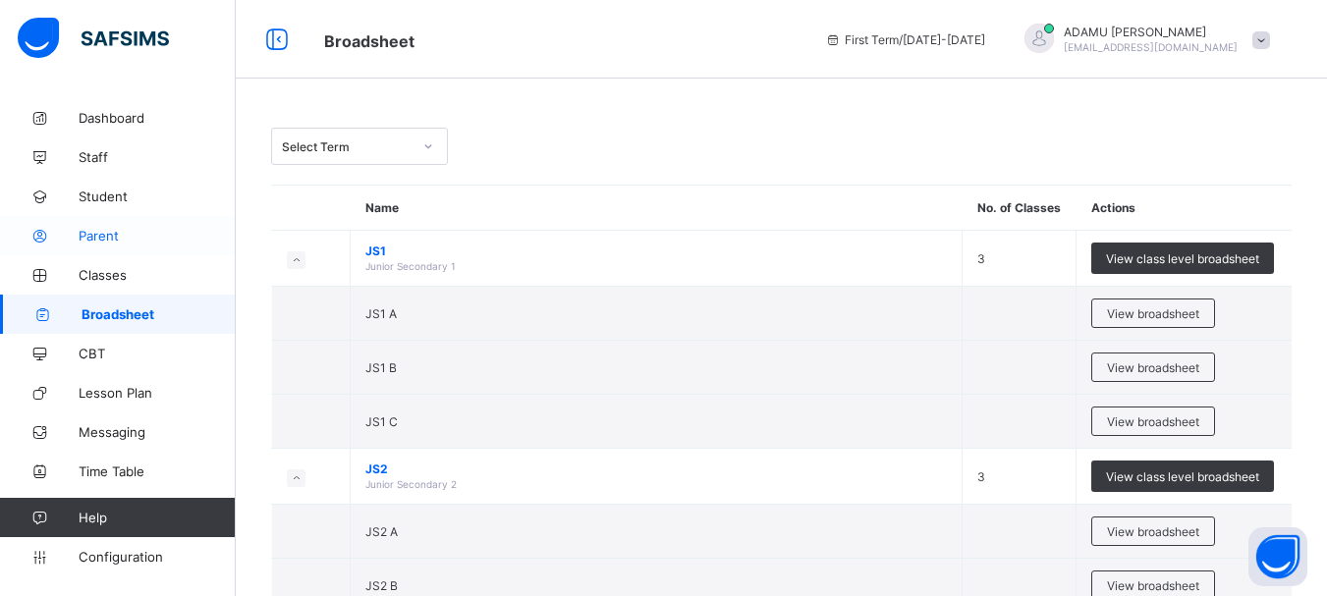
click at [116, 236] on span "Parent" at bounding box center [157, 236] width 157 height 16
